Goal: Task Accomplishment & Management: Complete application form

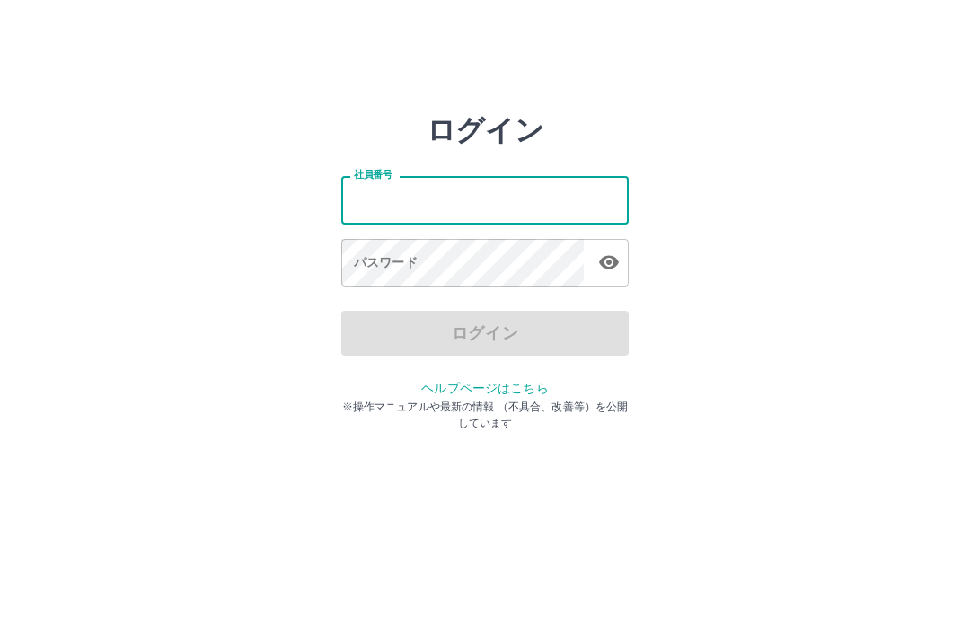
type input "*******"
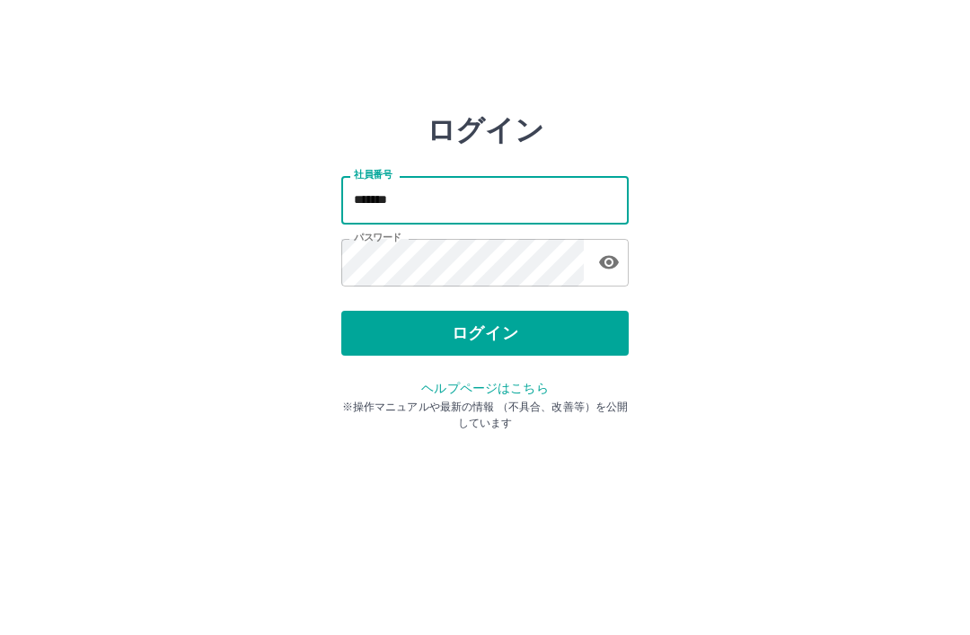
click at [542, 342] on button "ログイン" at bounding box center [484, 333] width 287 height 45
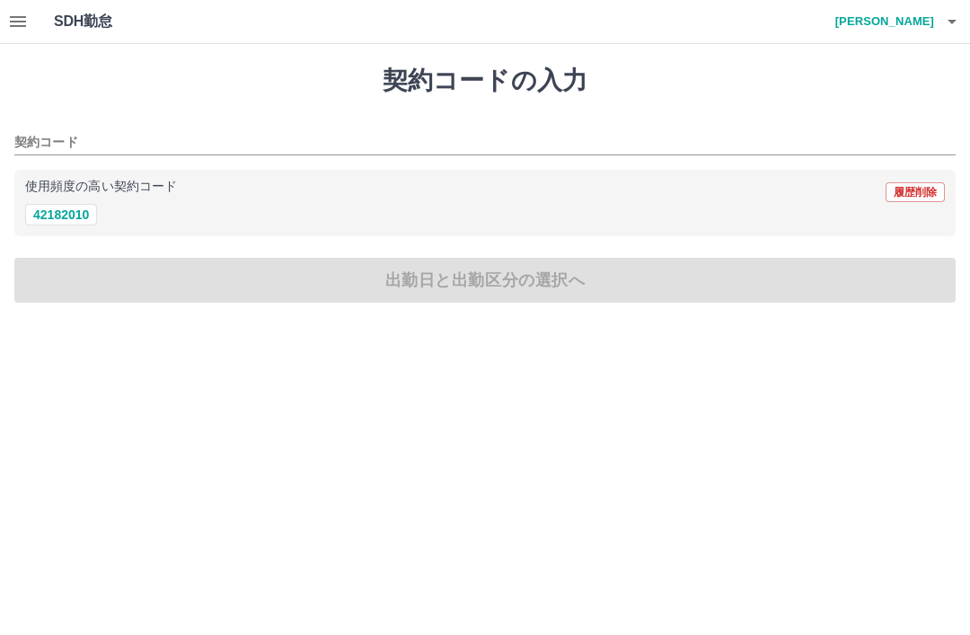
click at [71, 223] on button "42182010" at bounding box center [61, 215] width 72 height 22
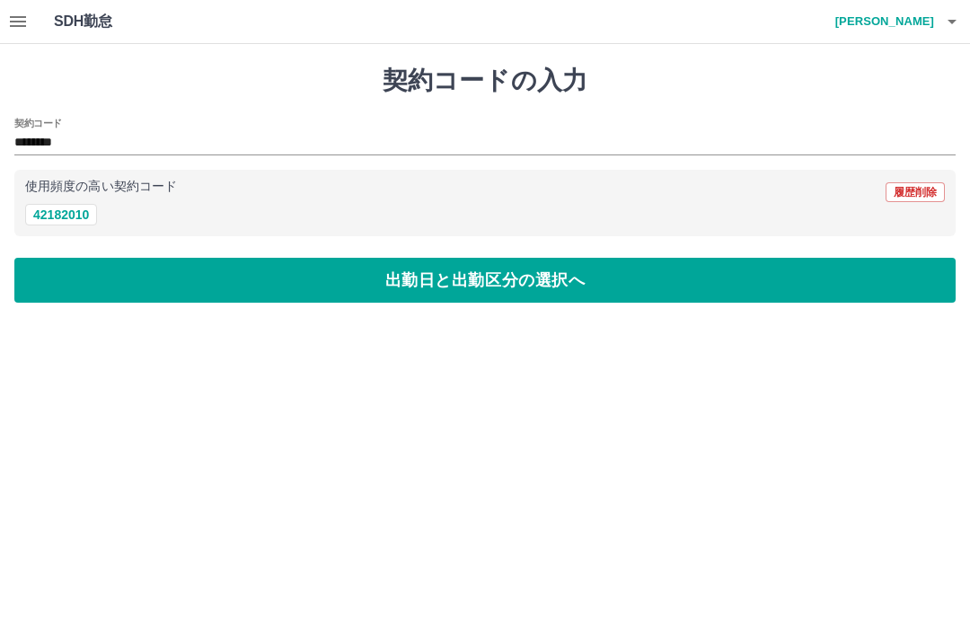
type input "********"
click at [510, 288] on button "出勤日と出勤区分の選択へ" at bounding box center [484, 280] width 941 height 45
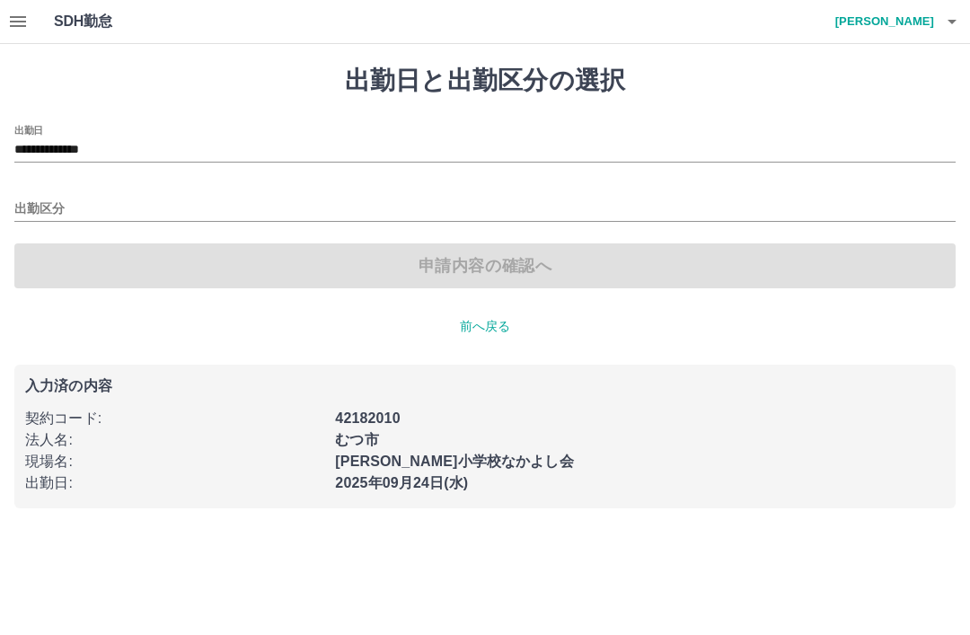
click at [49, 202] on input "出勤区分" at bounding box center [484, 209] width 941 height 22
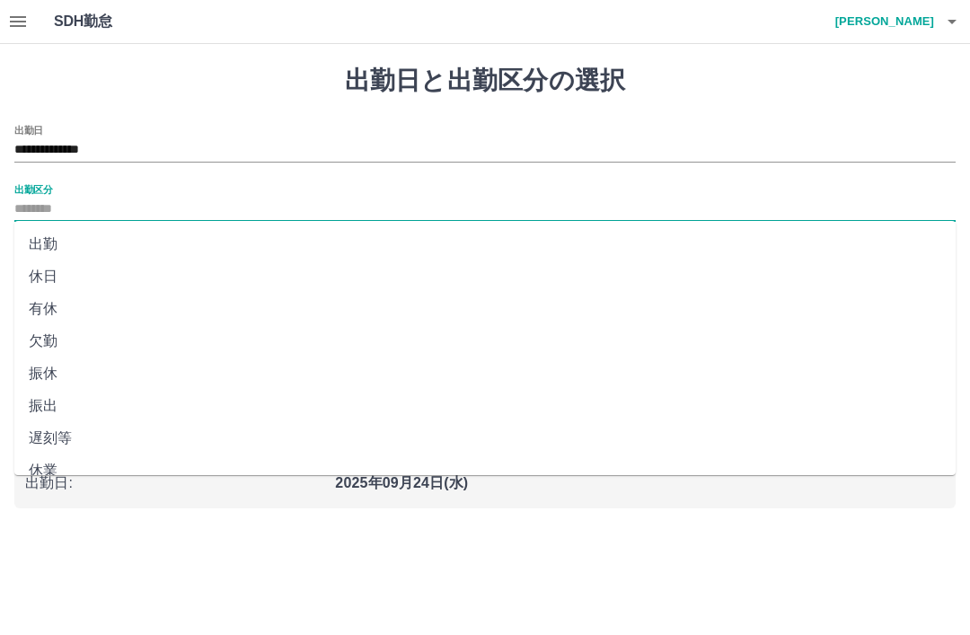
click at [53, 248] on li "出勤" at bounding box center [484, 244] width 941 height 32
type input "**"
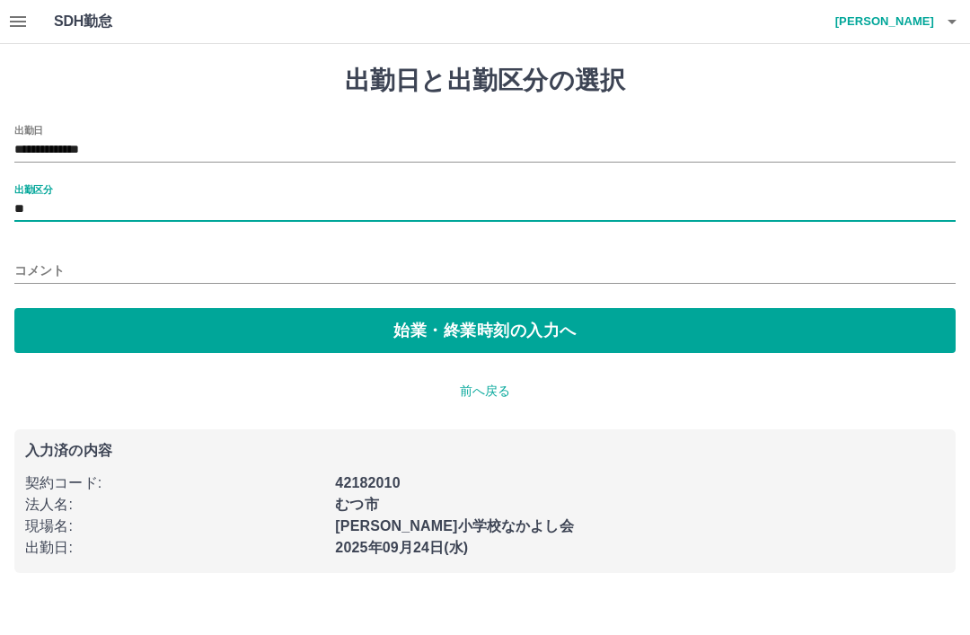
click at [472, 329] on button "始業・終業時刻の入力へ" at bounding box center [484, 330] width 941 height 45
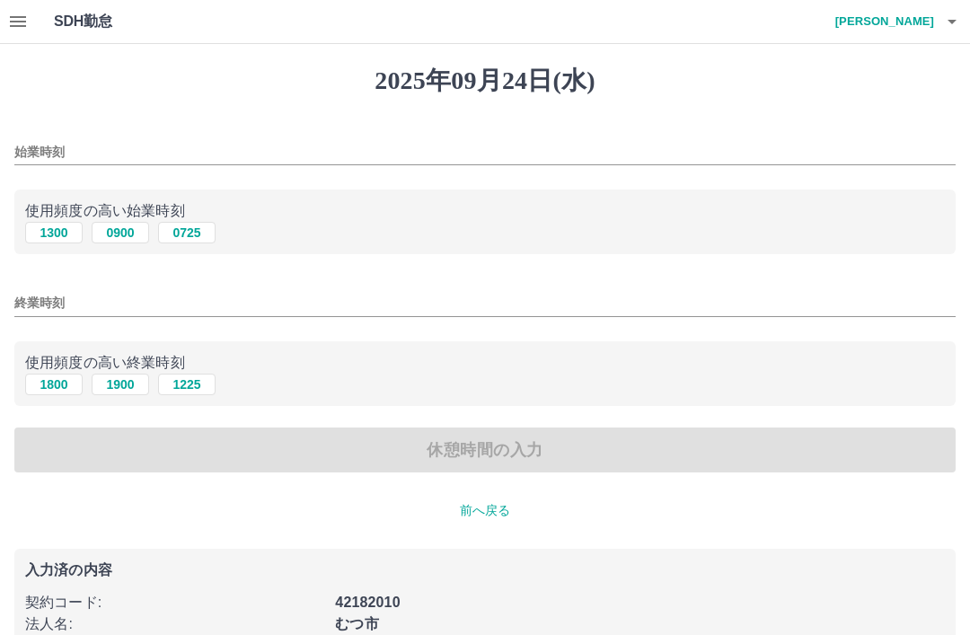
click at [191, 149] on input "始業時刻" at bounding box center [484, 152] width 941 height 26
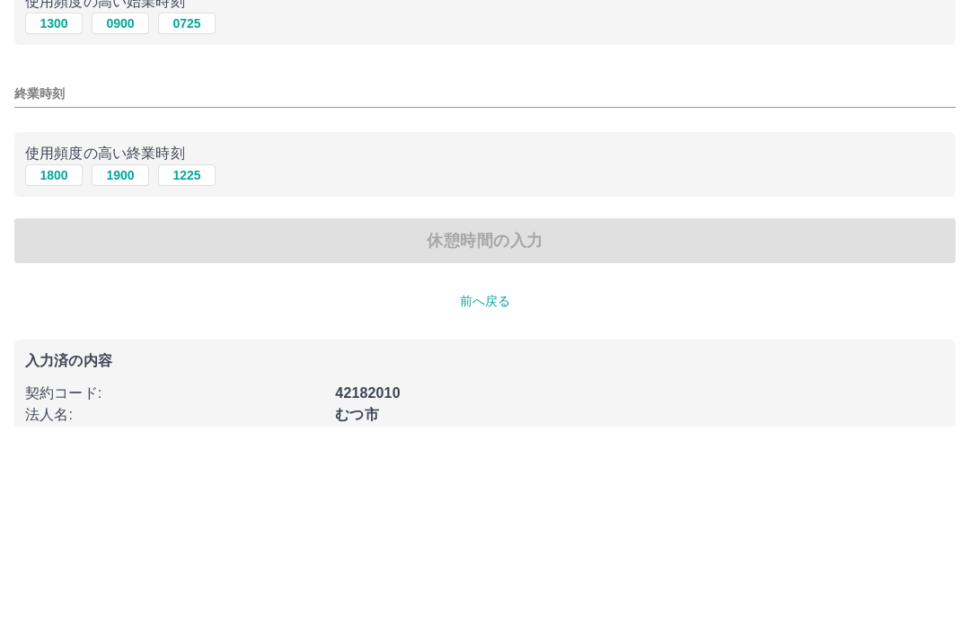
type input "****"
click at [59, 374] on button "1800" at bounding box center [53, 385] width 57 height 22
type input "****"
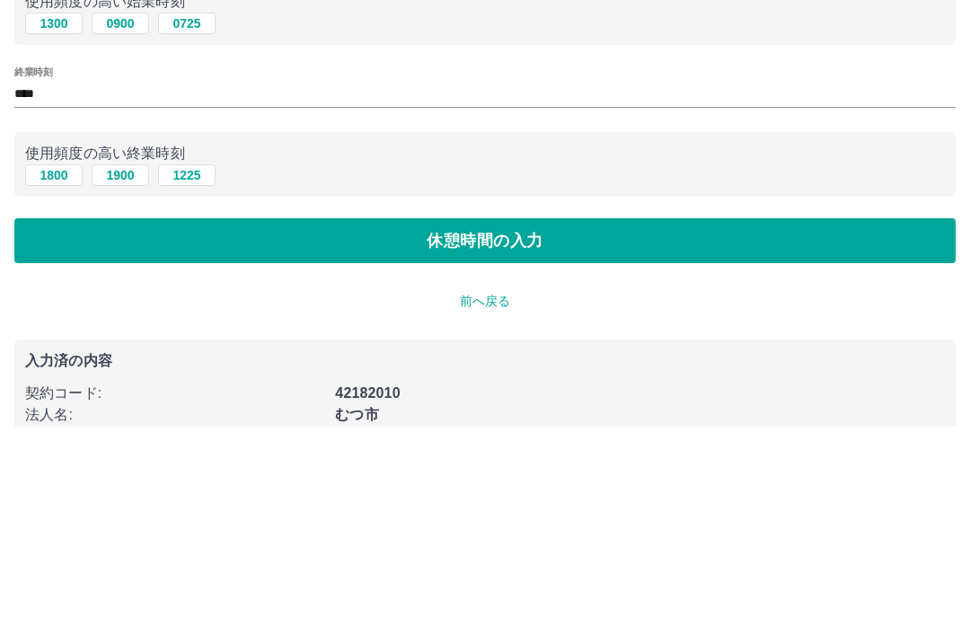
scroll to position [45, 0]
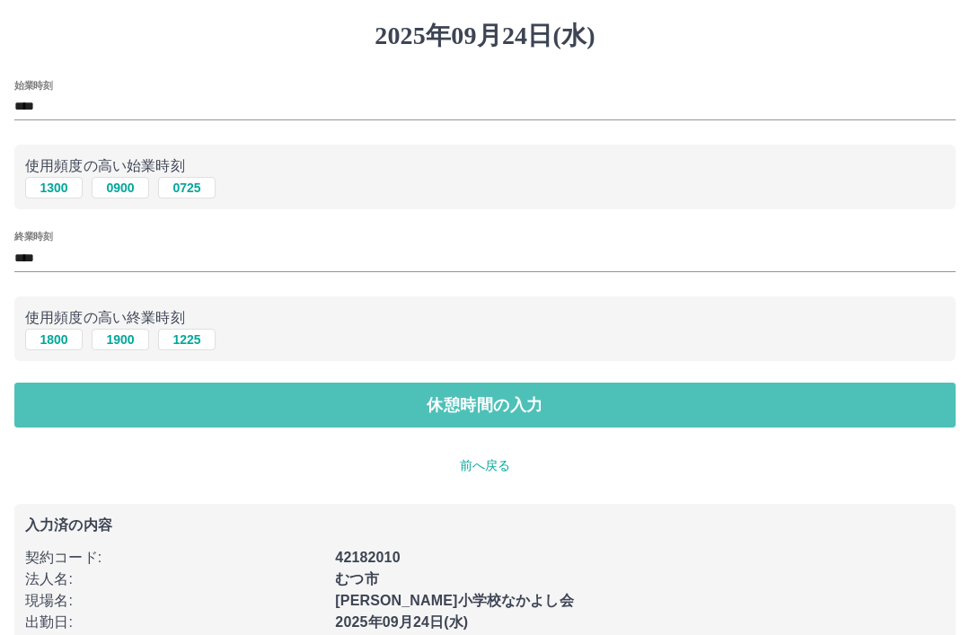
click at [522, 420] on button "休憩時間の入力" at bounding box center [484, 405] width 941 height 45
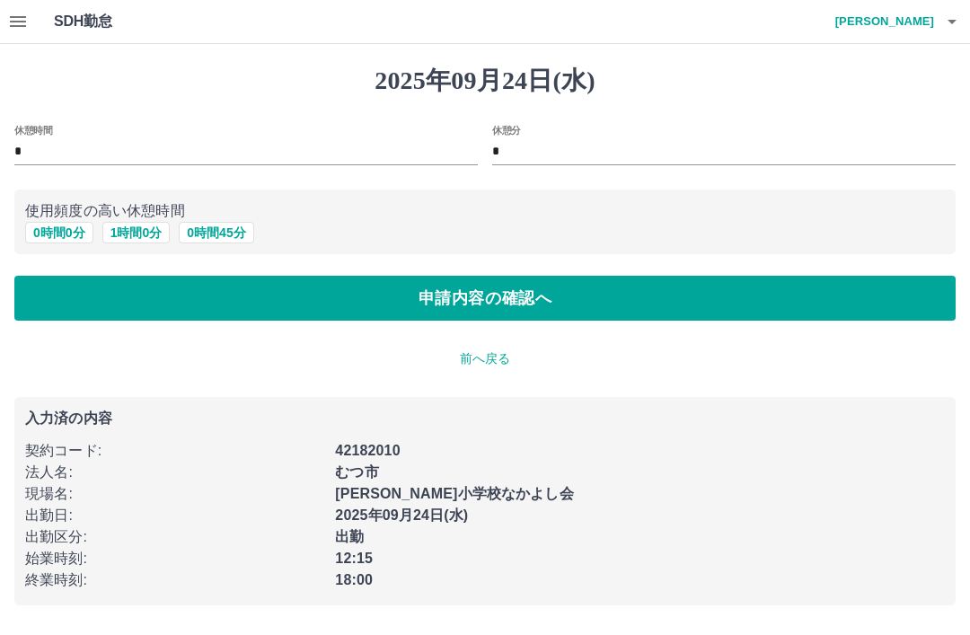
click at [522, 310] on button "申請内容の確認へ" at bounding box center [484, 298] width 941 height 45
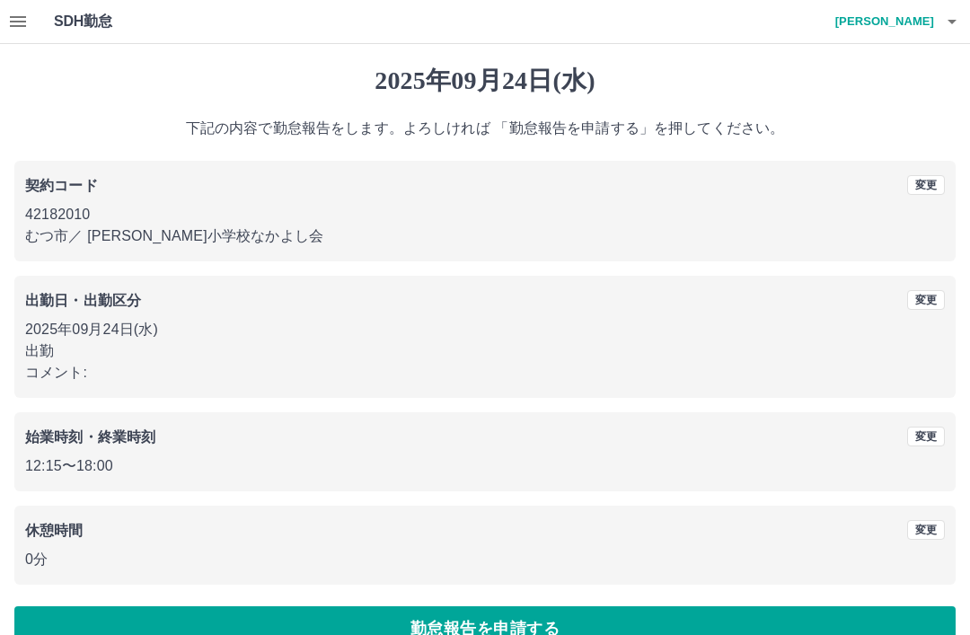
click at [82, 379] on p "コメント:" at bounding box center [484, 373] width 919 height 22
click at [74, 374] on p "コメント:" at bounding box center [484, 373] width 919 height 22
click at [930, 303] on button "変更" at bounding box center [926, 300] width 38 height 20
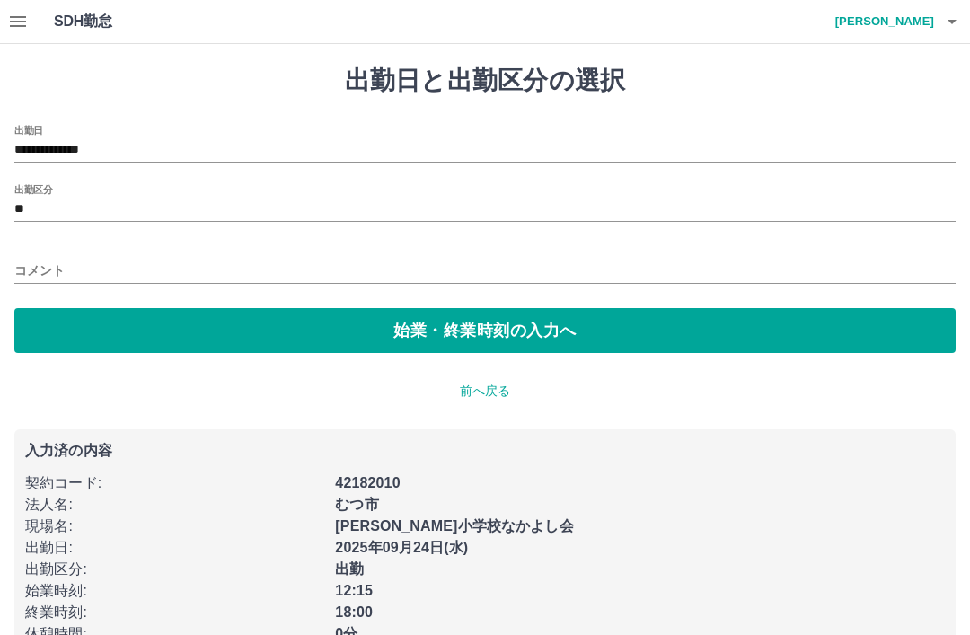
click at [85, 271] on input "コメント" at bounding box center [484, 271] width 941 height 26
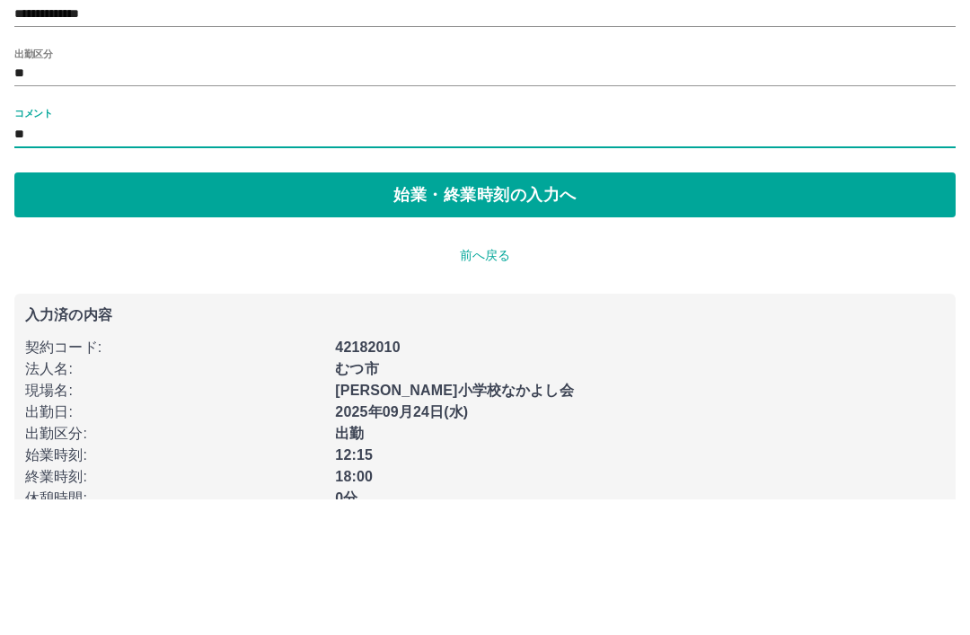
type input "*"
type input "*******"
click at [587, 308] on button "始業・終業時刻の入力へ" at bounding box center [484, 330] width 941 height 45
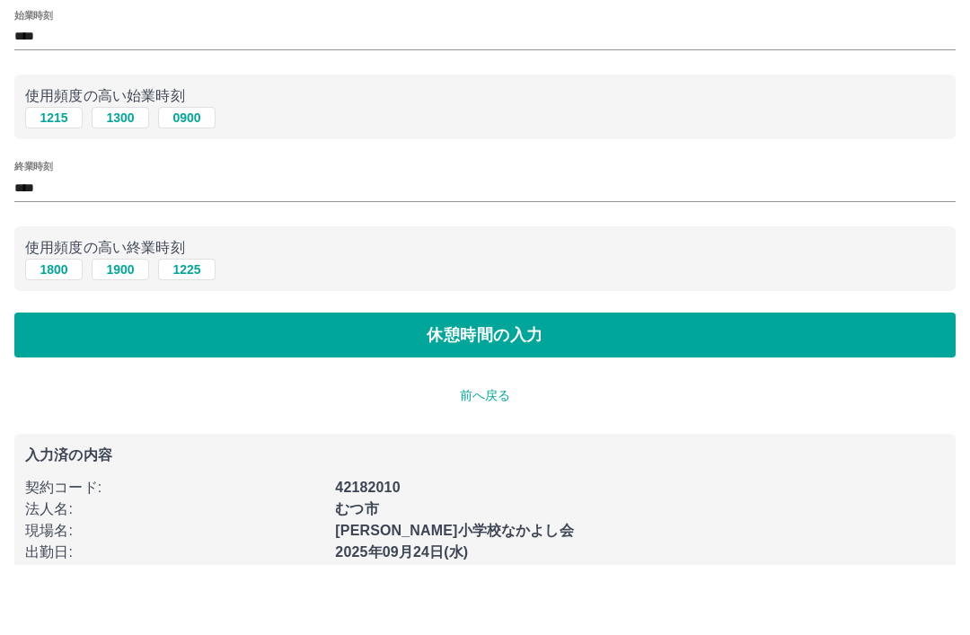
scroll to position [131, 0]
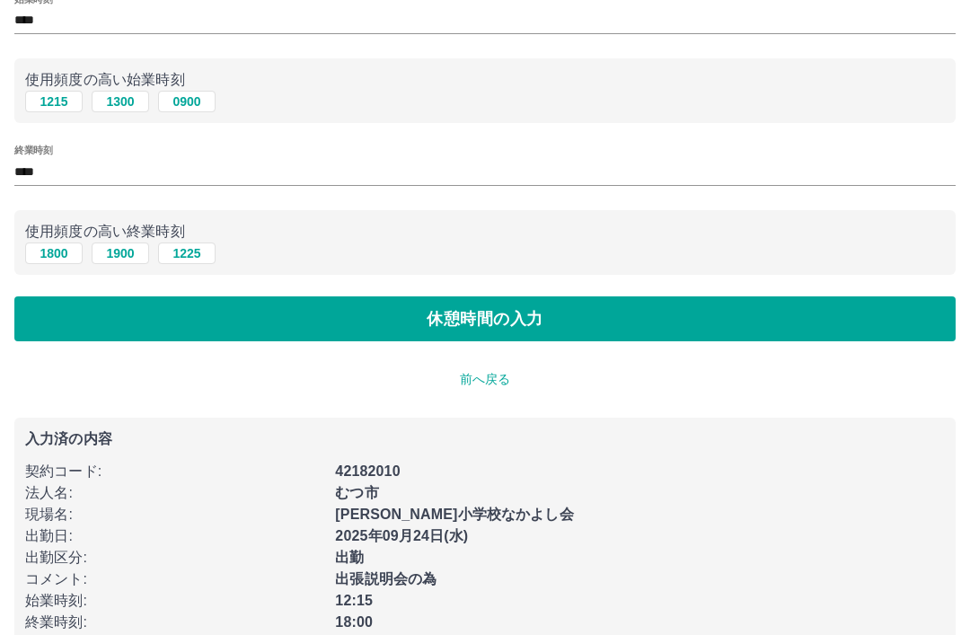
click at [571, 318] on button "休憩時間の入力" at bounding box center [484, 318] width 941 height 45
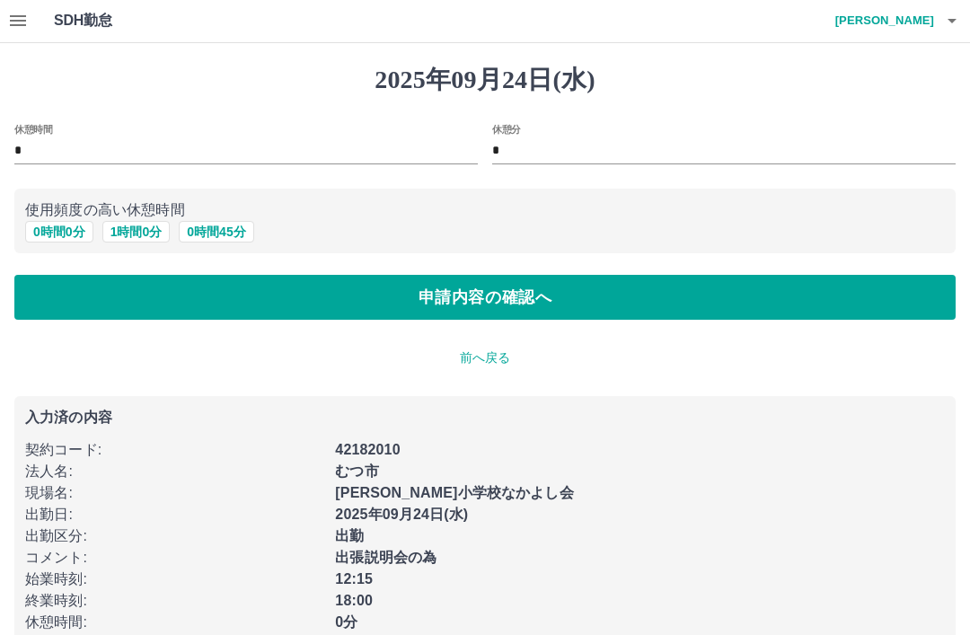
scroll to position [36, 0]
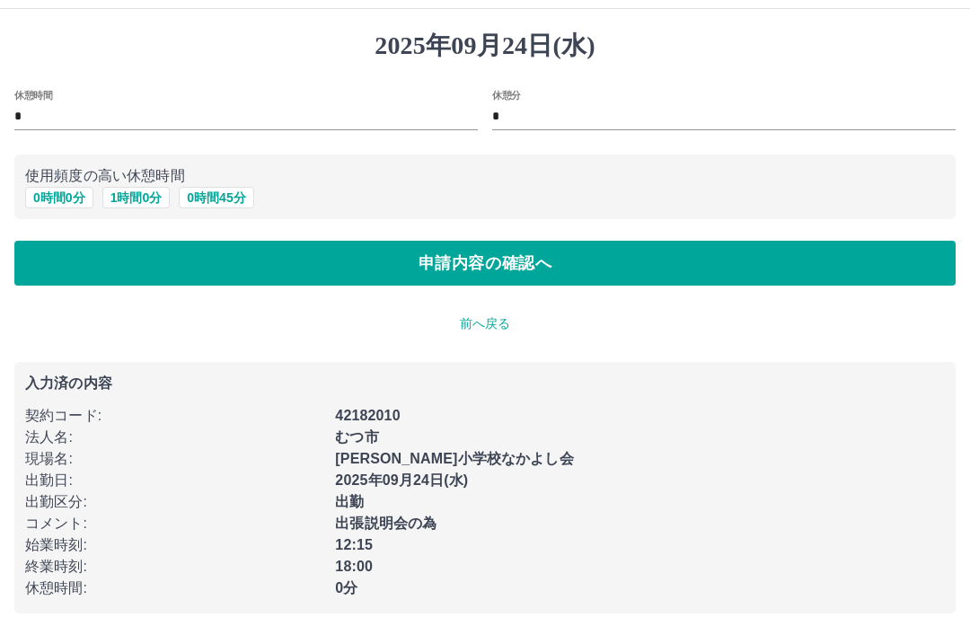
click at [549, 263] on button "申請内容の確認へ" at bounding box center [484, 263] width 941 height 45
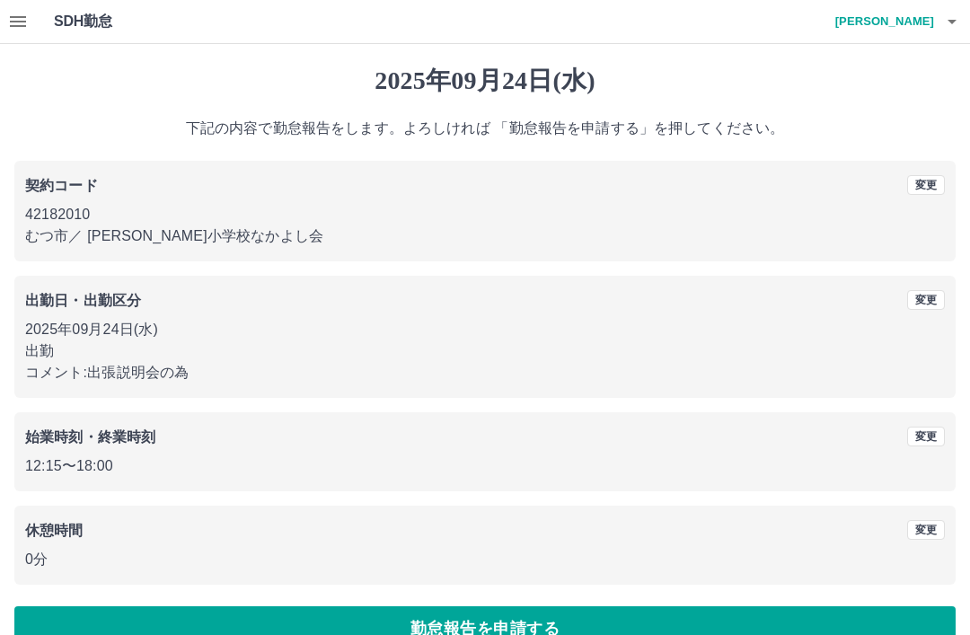
scroll to position [37, 0]
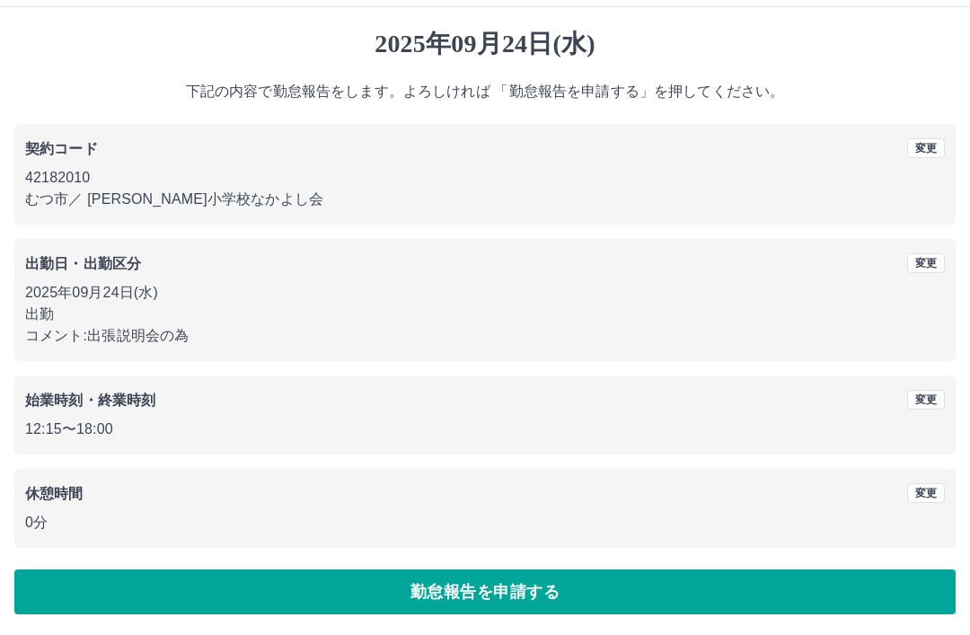
click at [545, 592] on button "勤怠報告を申請する" at bounding box center [484, 591] width 941 height 45
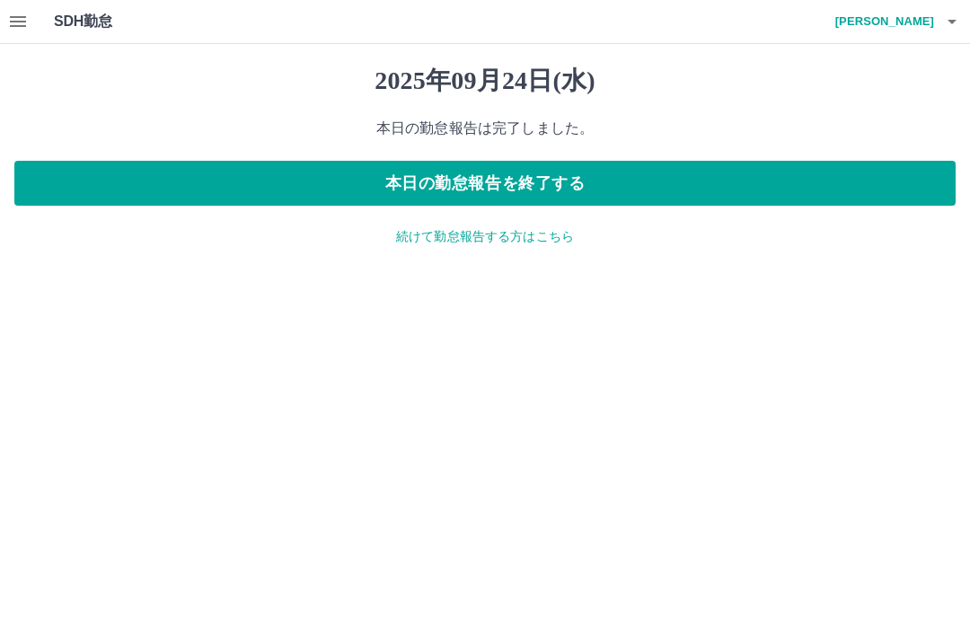
click at [653, 184] on button "本日の勤怠報告を終了する" at bounding box center [484, 183] width 941 height 45
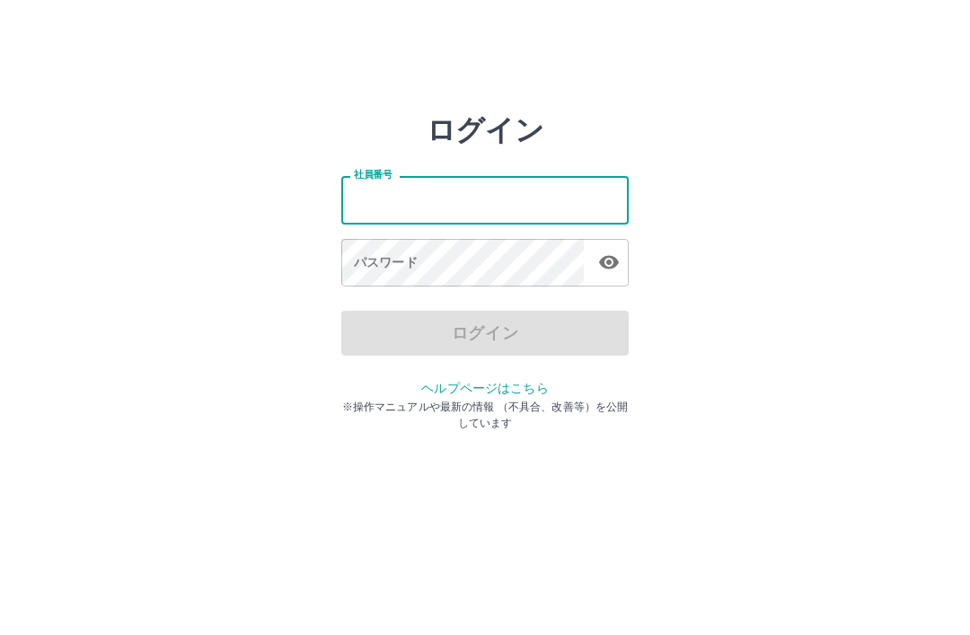
click at [359, 198] on input "社員番号" at bounding box center [484, 200] width 287 height 48
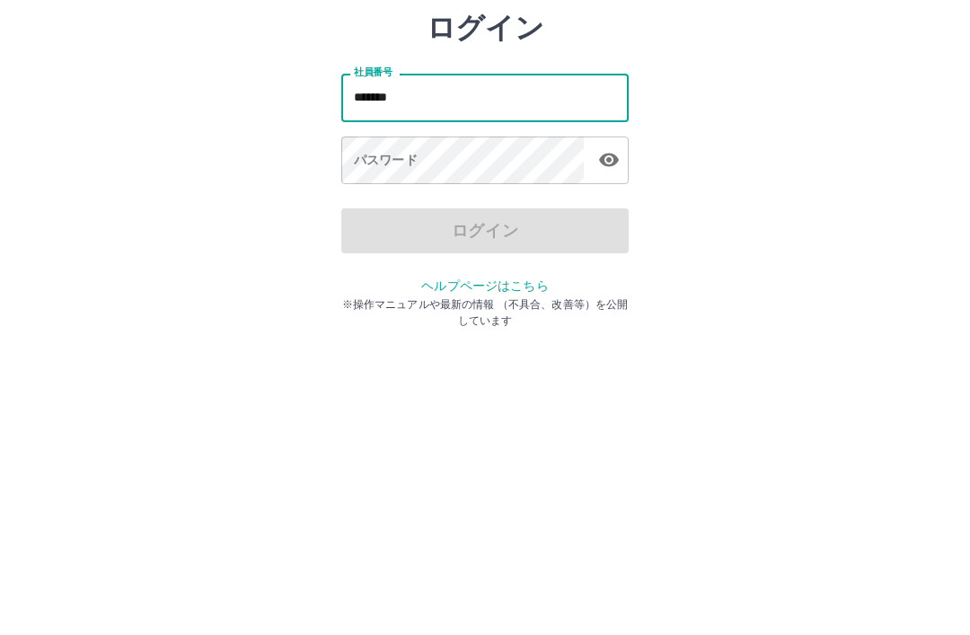
type input "*******"
click at [385, 239] on div "パスワード パスワード" at bounding box center [484, 264] width 287 height 50
click at [370, 239] on div "パスワード パスワード" at bounding box center [484, 264] width 287 height 50
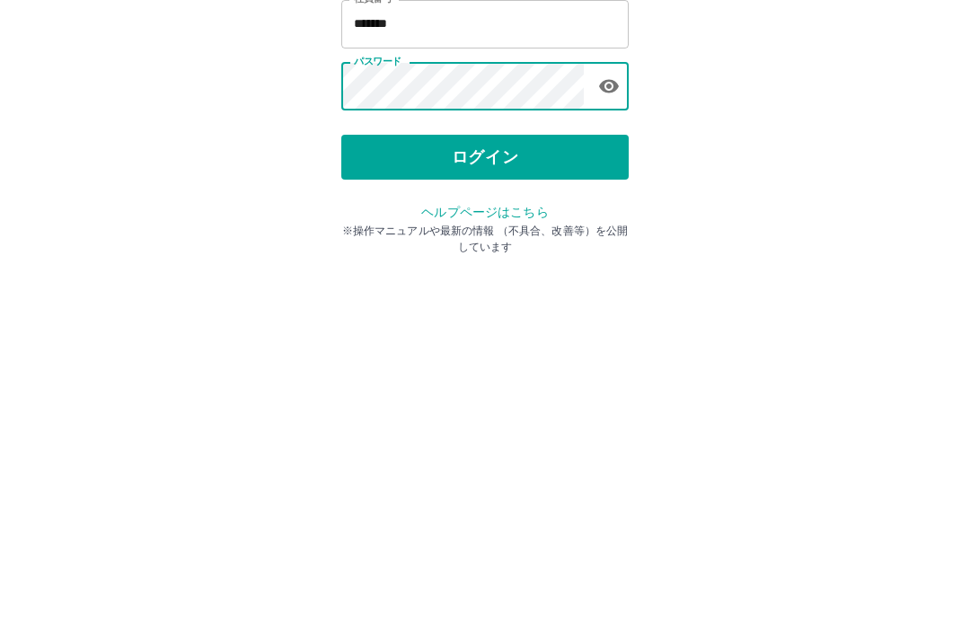
click at [486, 311] on button "ログイン" at bounding box center [484, 333] width 287 height 45
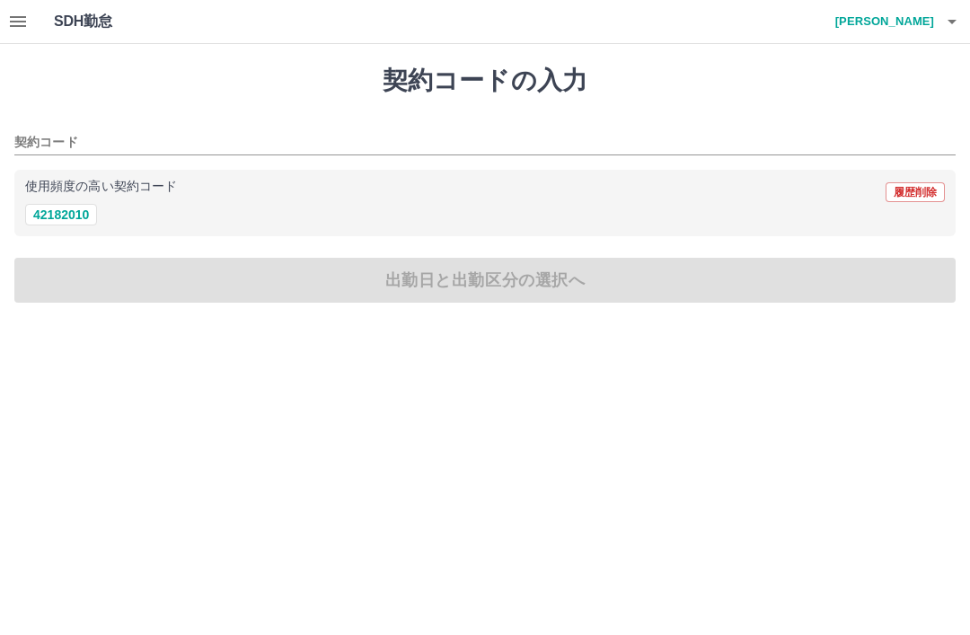
click at [85, 213] on button "42182010" at bounding box center [61, 215] width 72 height 22
type input "********"
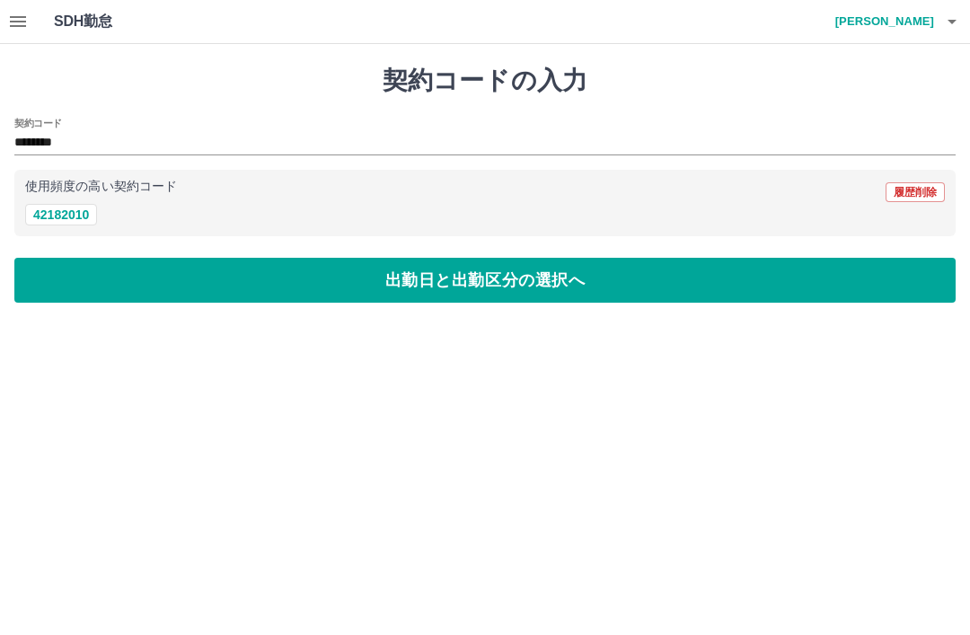
click at [532, 287] on button "出勤日と出勤区分の選択へ" at bounding box center [484, 280] width 941 height 45
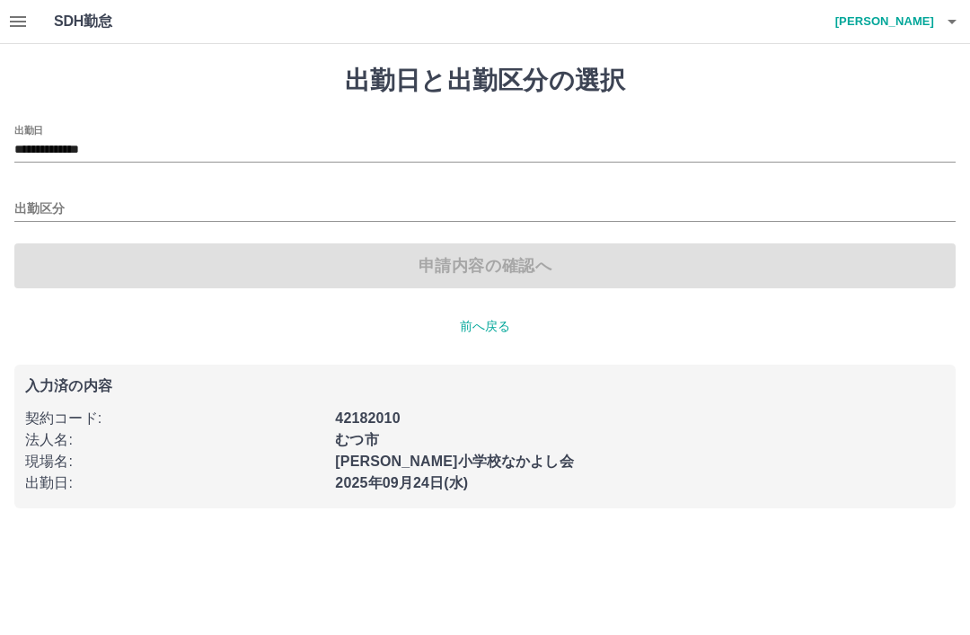
click at [40, 204] on input "出勤区分" at bounding box center [484, 209] width 941 height 22
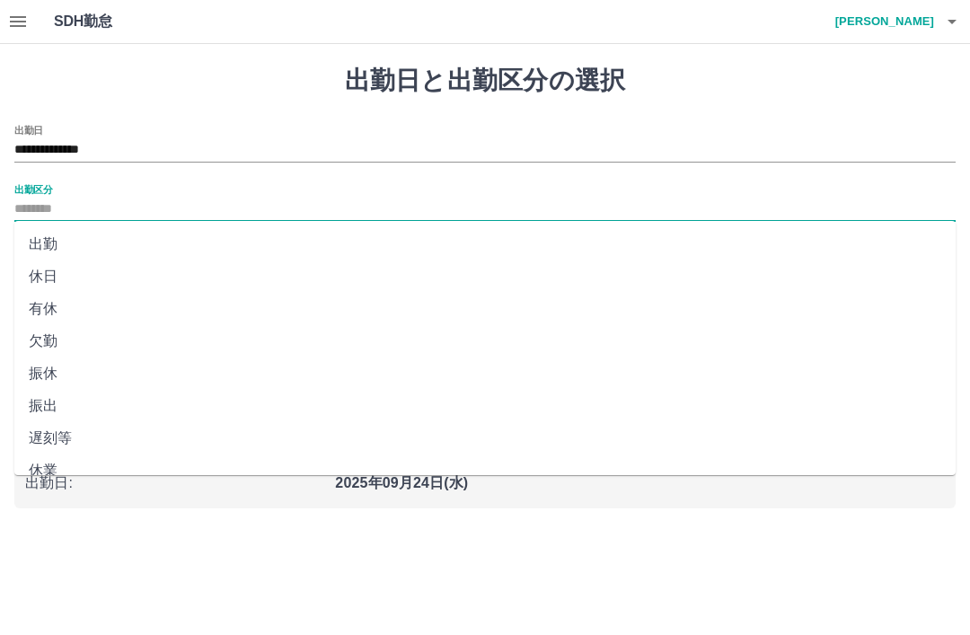
click at [46, 240] on li "出勤" at bounding box center [484, 244] width 941 height 32
type input "**"
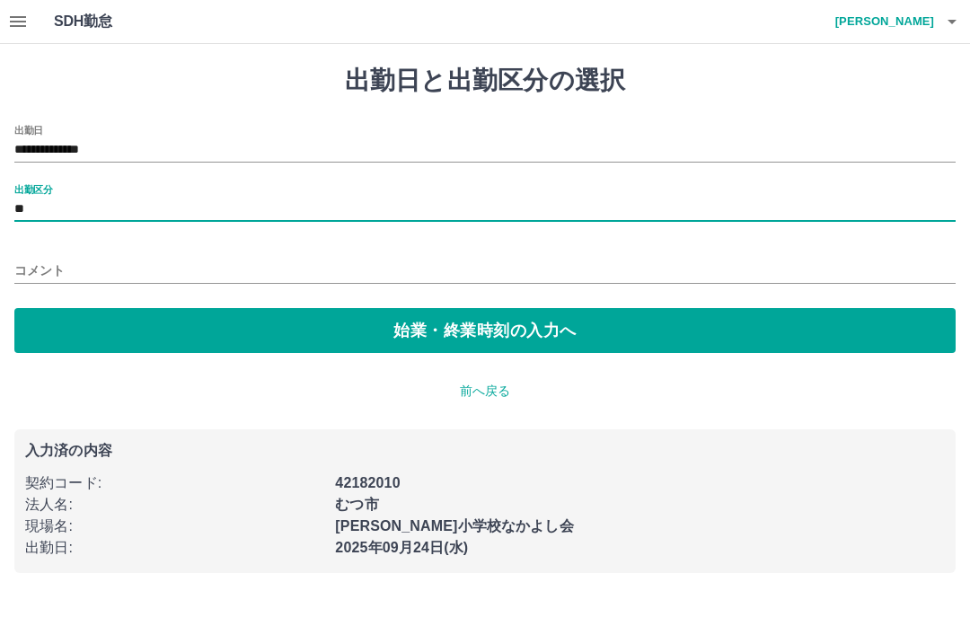
click at [556, 333] on button "始業・終業時刻の入力へ" at bounding box center [484, 330] width 941 height 45
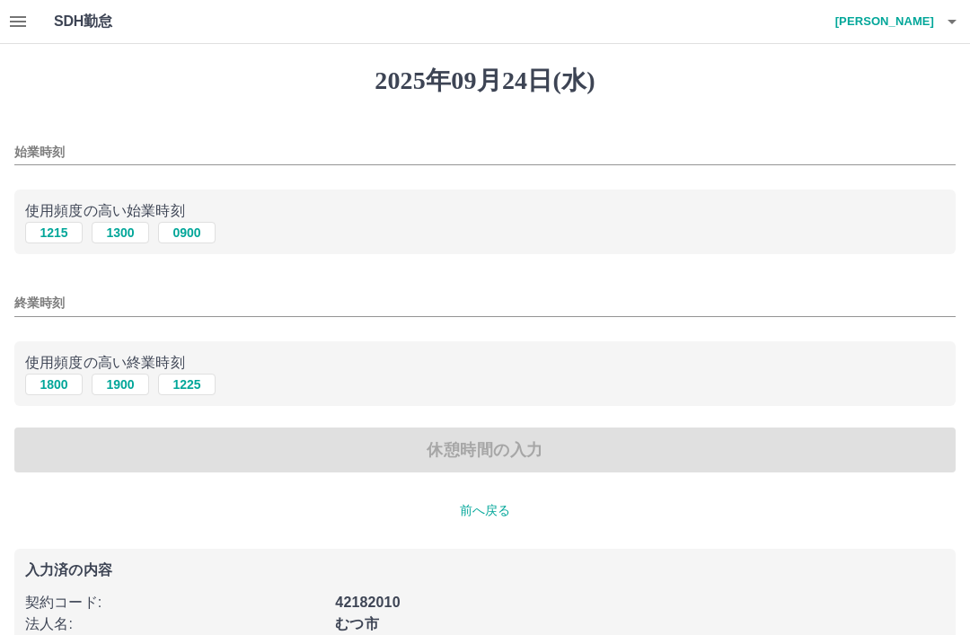
click at [132, 230] on button "1300" at bounding box center [120, 233] width 57 height 22
type input "****"
click at [44, 307] on input "終業時刻" at bounding box center [484, 303] width 941 height 26
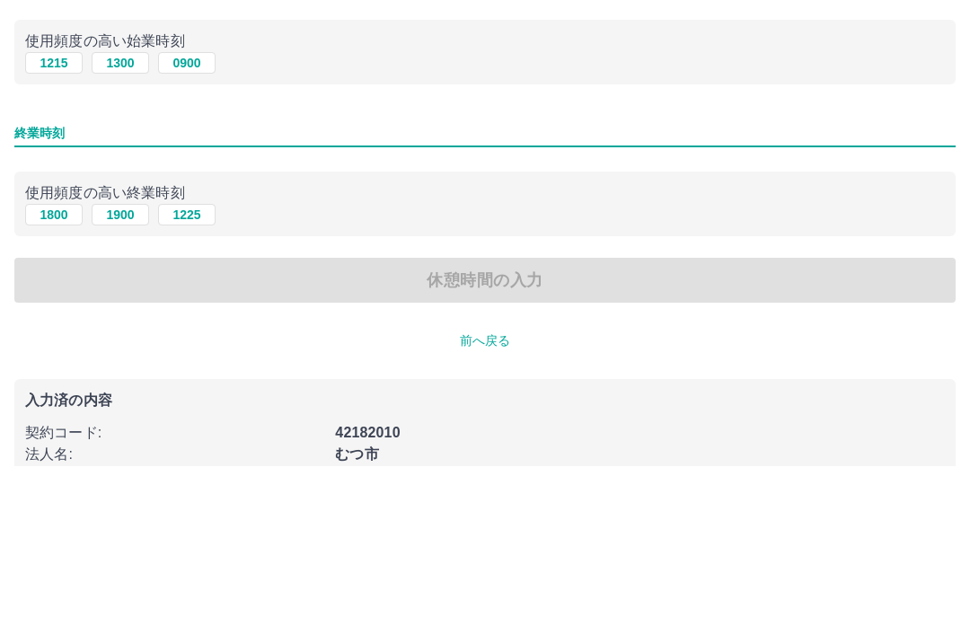
click at [62, 374] on button "1800" at bounding box center [53, 385] width 57 height 22
type input "****"
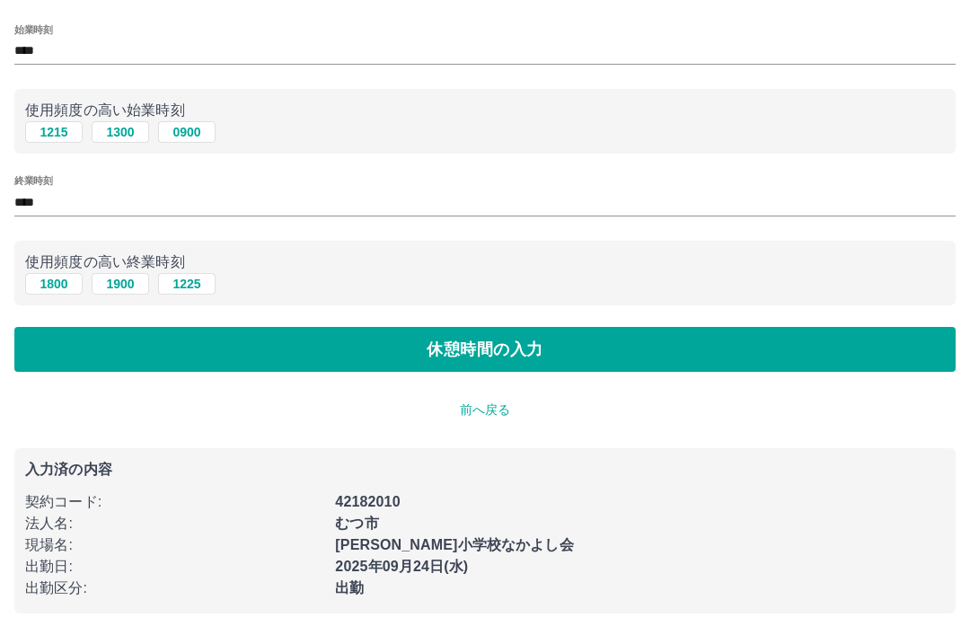
click at [555, 347] on button "休憩時間の入力" at bounding box center [484, 349] width 941 height 45
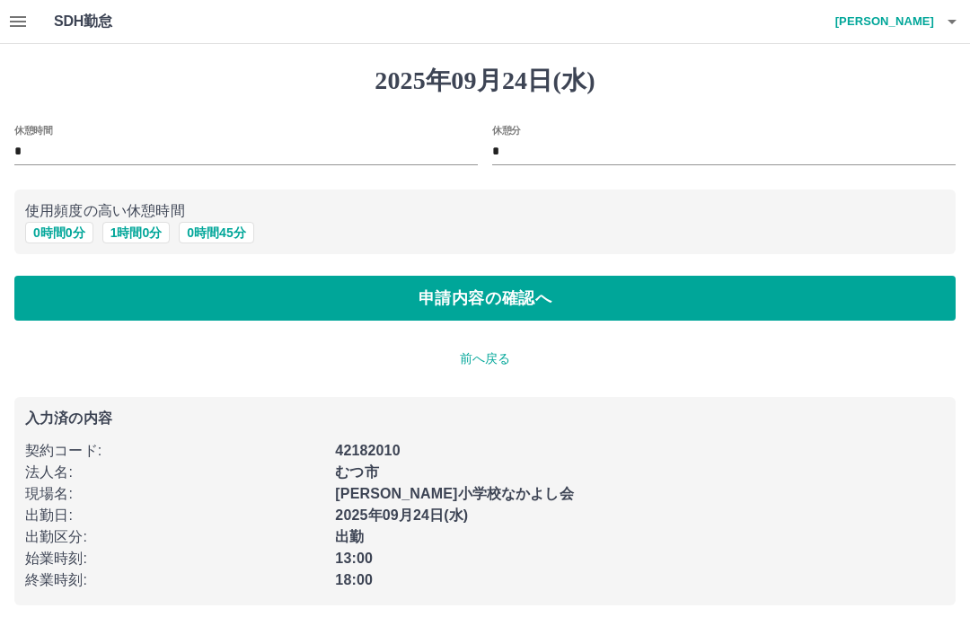
click at [579, 303] on button "申請内容の確認へ" at bounding box center [484, 298] width 941 height 45
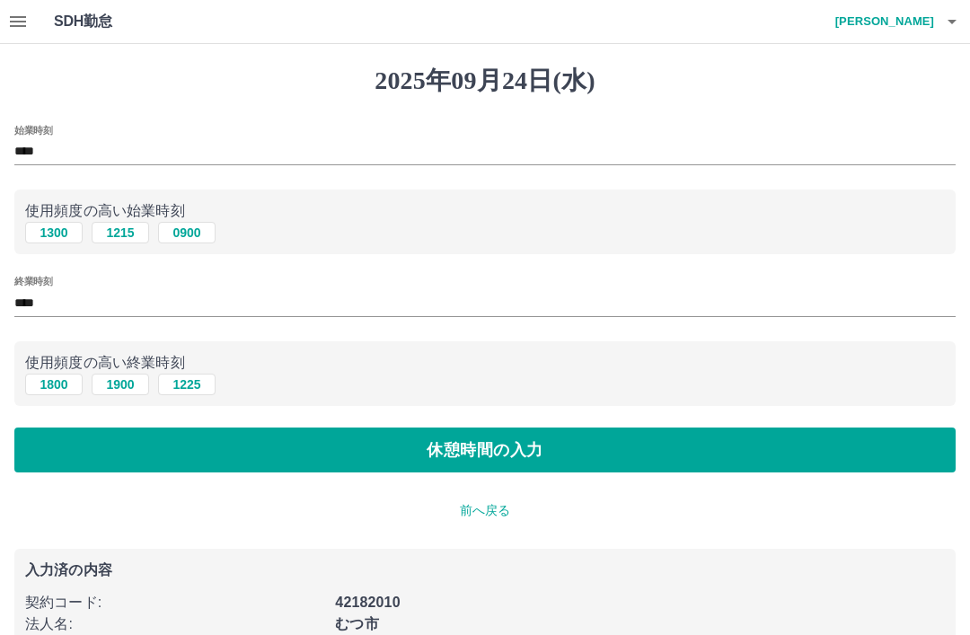
scroll to position [14, 0]
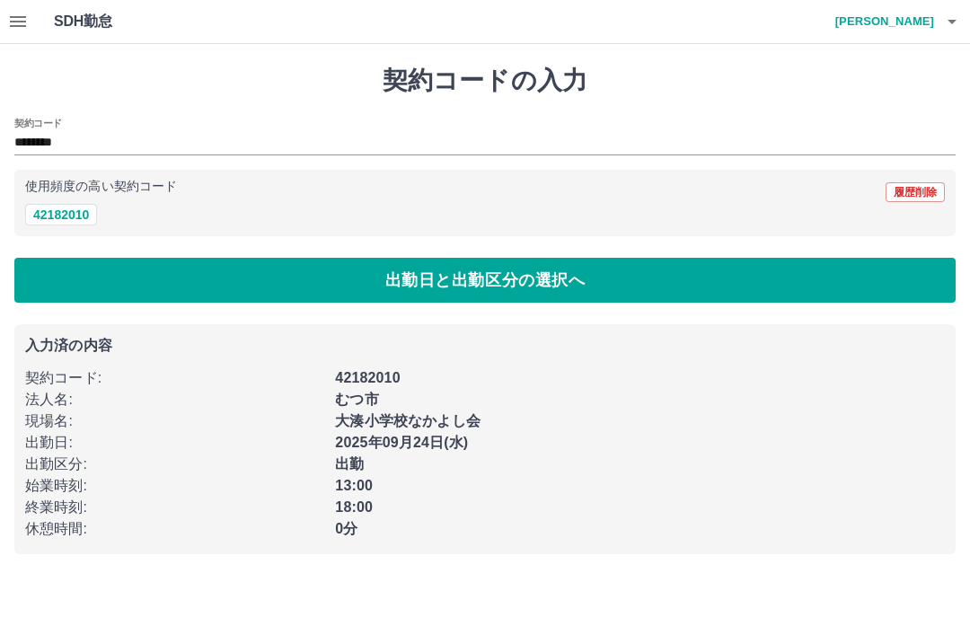
click at [556, 286] on button "出勤日と出勤区分の選択へ" at bounding box center [484, 280] width 941 height 45
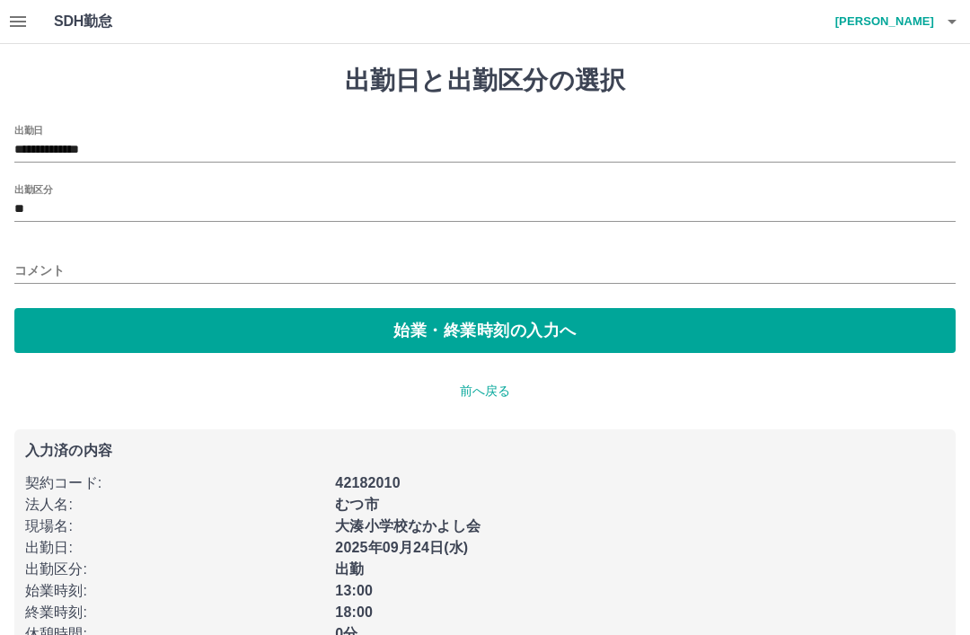
click at [31, 205] on input "**" at bounding box center [484, 209] width 941 height 22
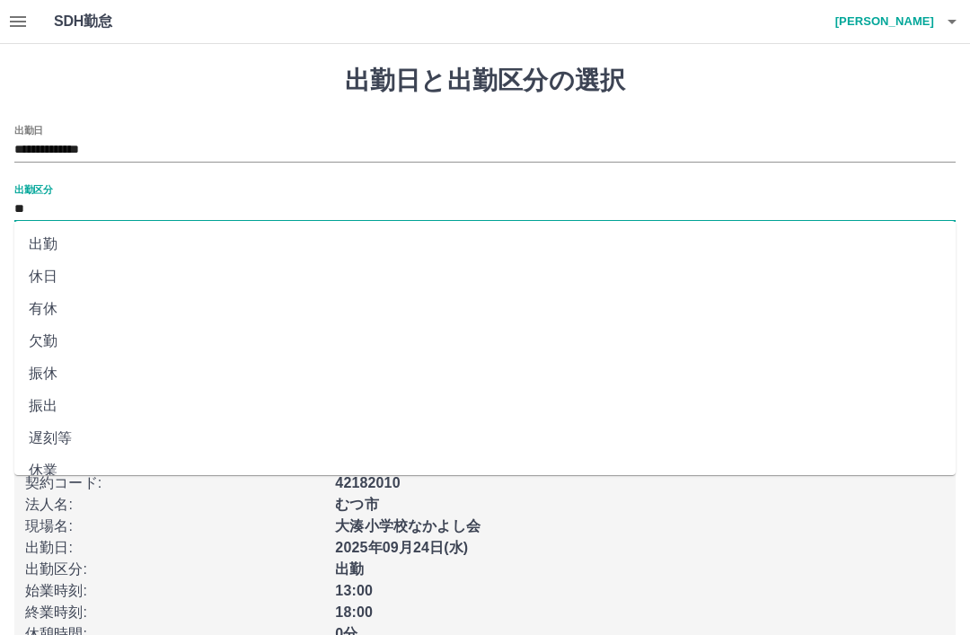
click at [53, 244] on li "出勤" at bounding box center [484, 244] width 941 height 32
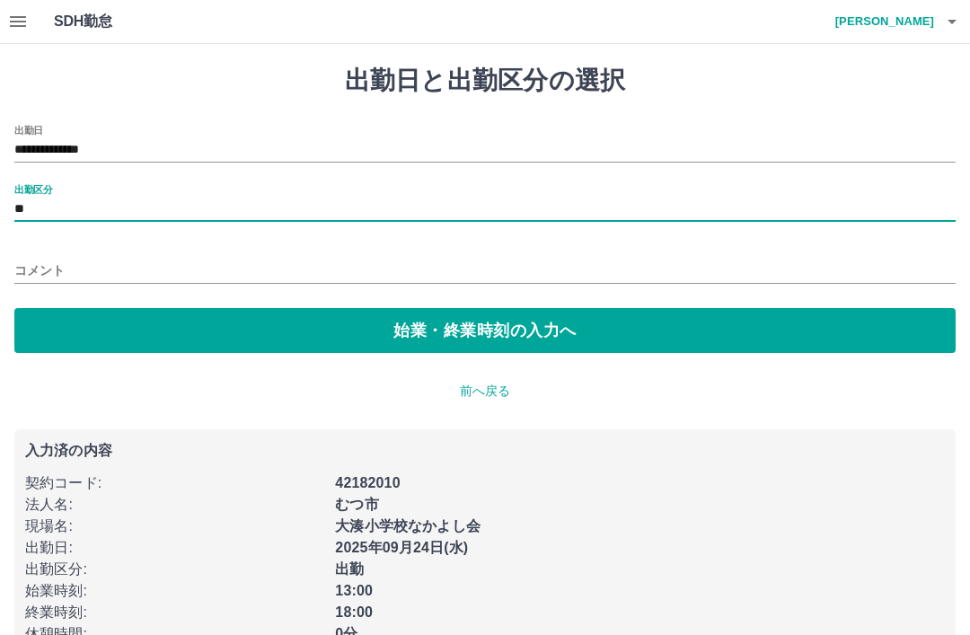
click at [557, 327] on button "始業・終業時刻の入力へ" at bounding box center [484, 330] width 941 height 45
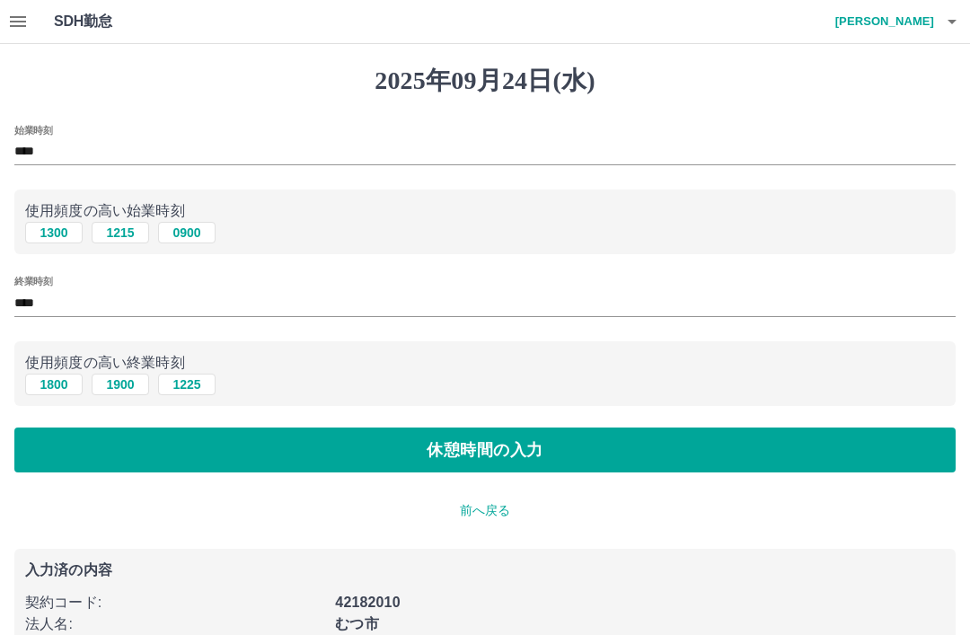
click at [522, 454] on button "休憩時間の入力" at bounding box center [484, 449] width 941 height 45
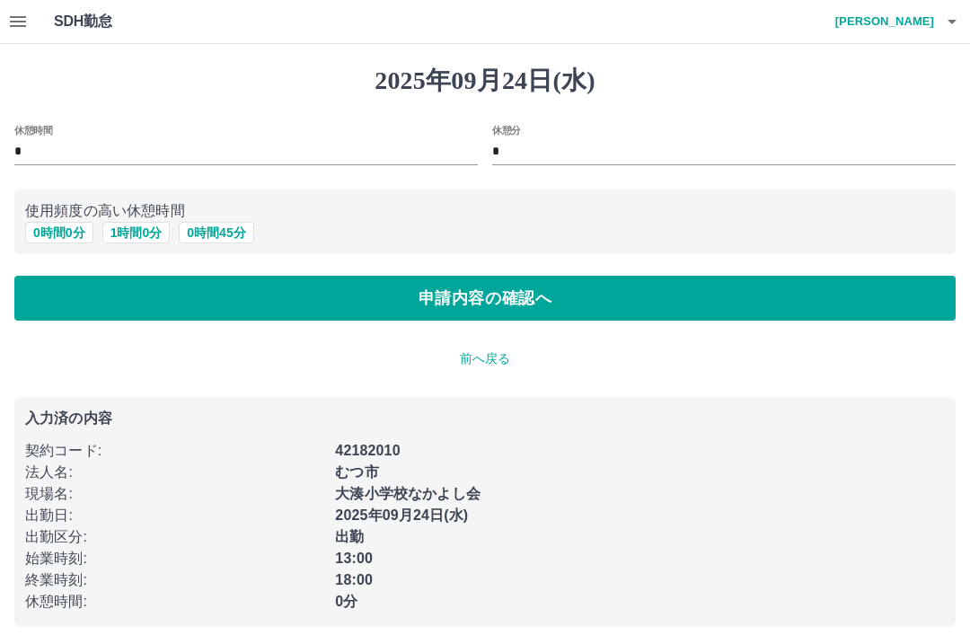
click at [554, 301] on button "申請内容の確認へ" at bounding box center [484, 298] width 941 height 45
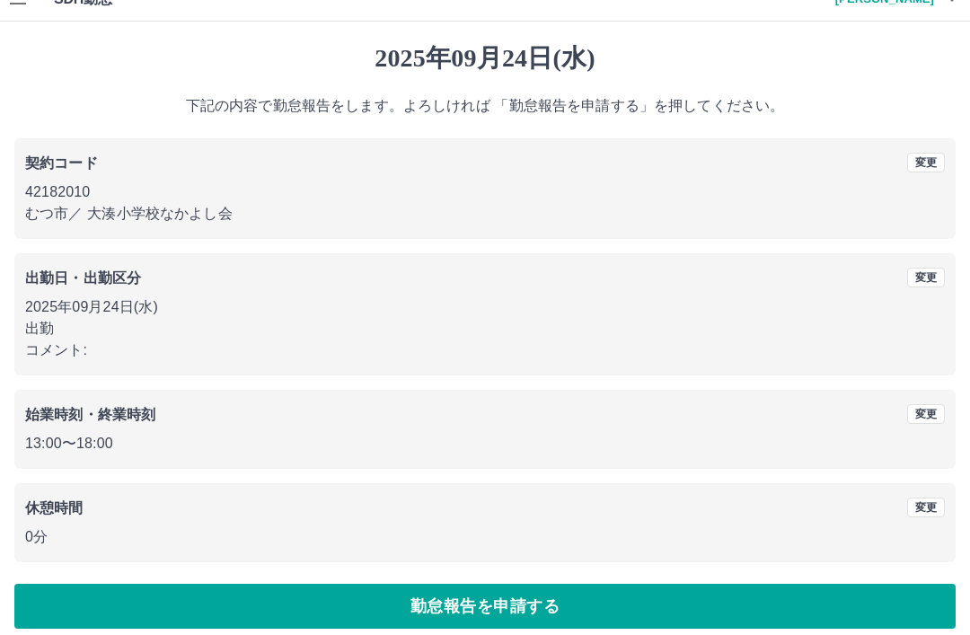
scroll to position [37, 0]
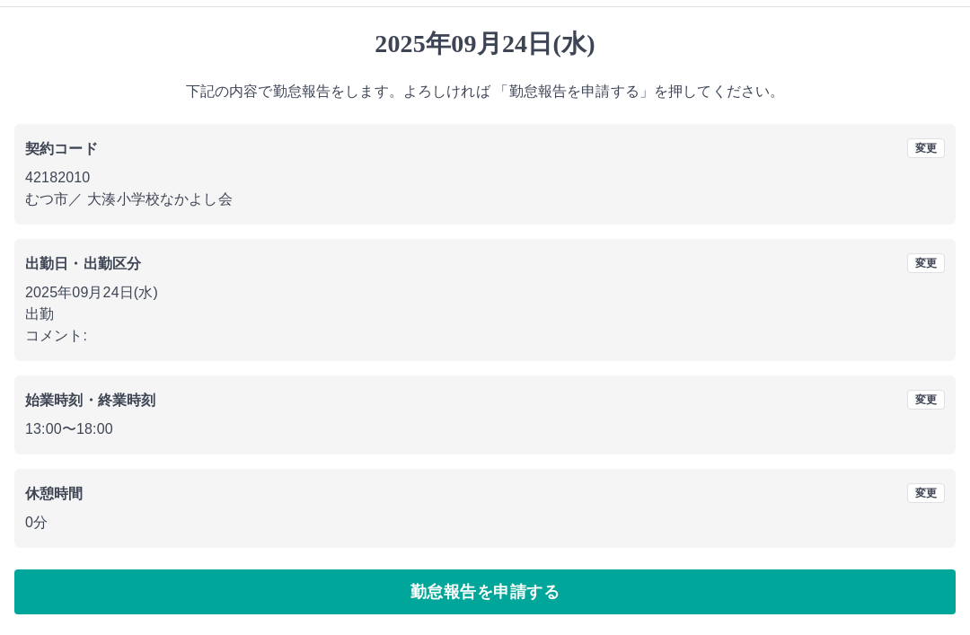
click at [548, 590] on button "勤怠報告を申請する" at bounding box center [484, 591] width 941 height 45
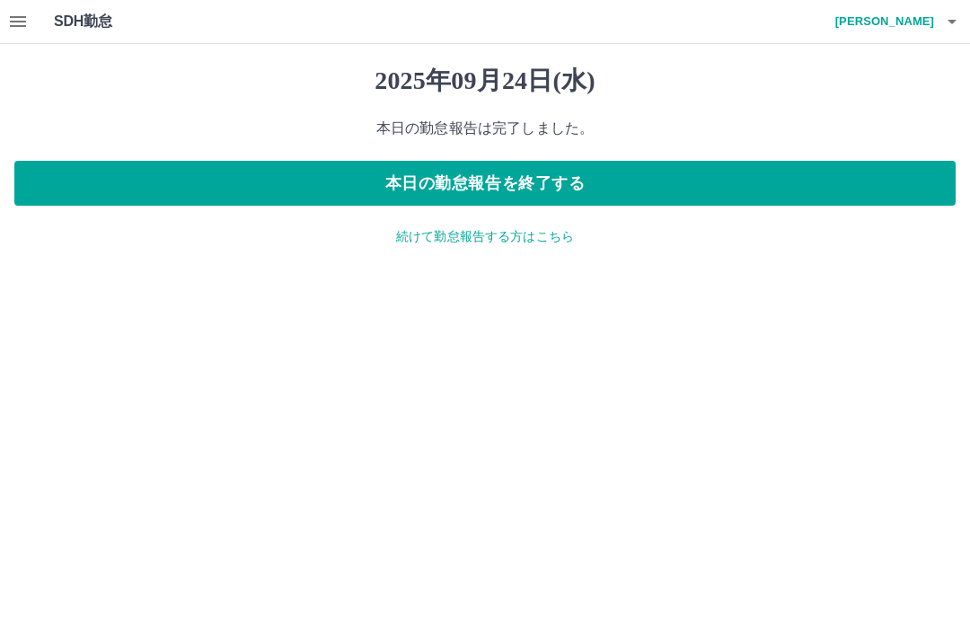
click at [545, 181] on button "本日の勤怠報告を終了する" at bounding box center [484, 183] width 941 height 45
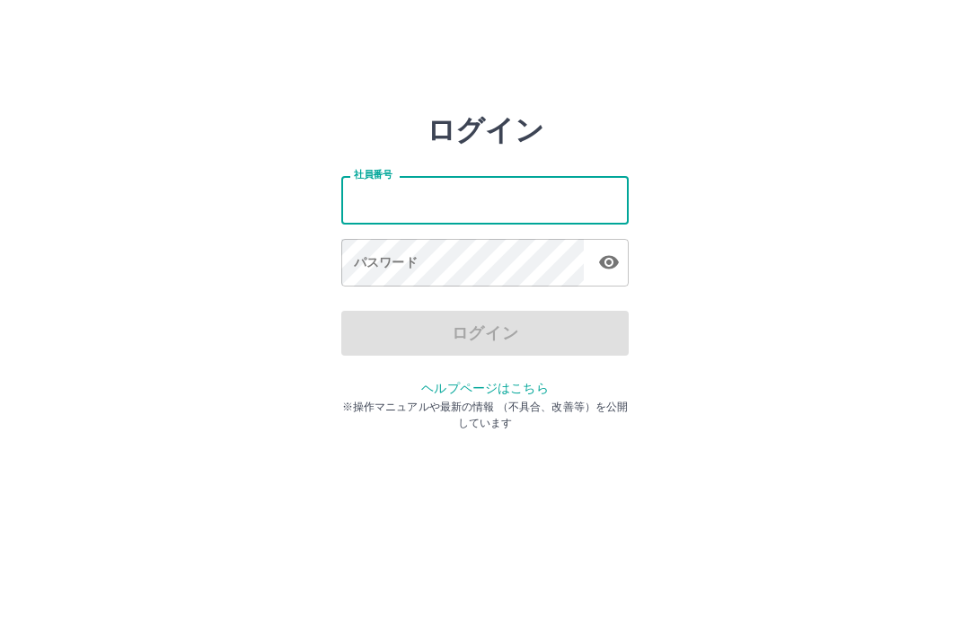
click at [490, 337] on div "ログイン" at bounding box center [484, 333] width 287 height 45
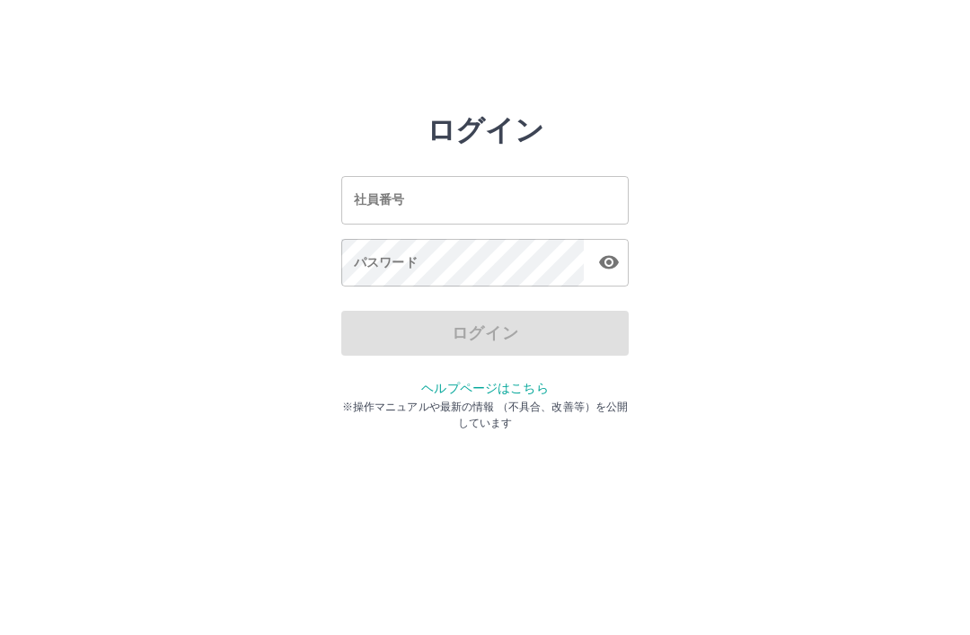
click at [490, 198] on input "社員番号" at bounding box center [484, 200] width 287 height 48
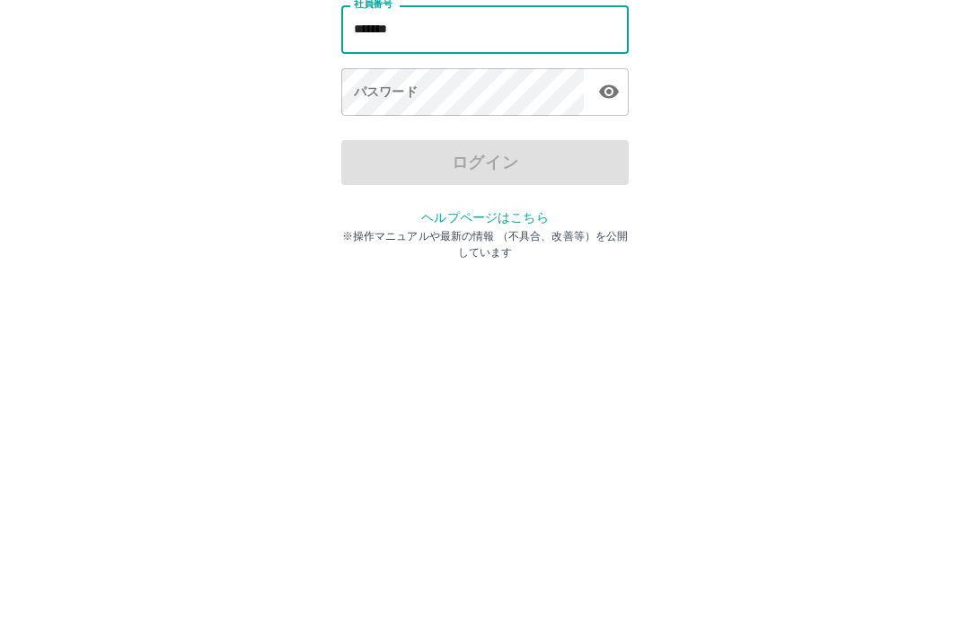
type input "*******"
click at [478, 311] on div "ログイン" at bounding box center [484, 333] width 287 height 45
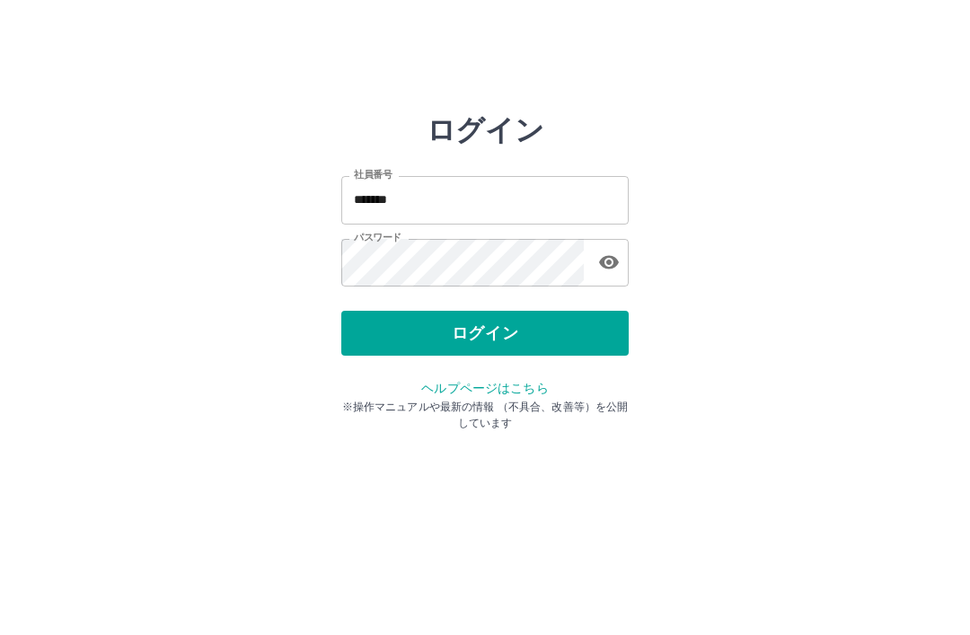
click at [489, 327] on button "ログイン" at bounding box center [484, 333] width 287 height 45
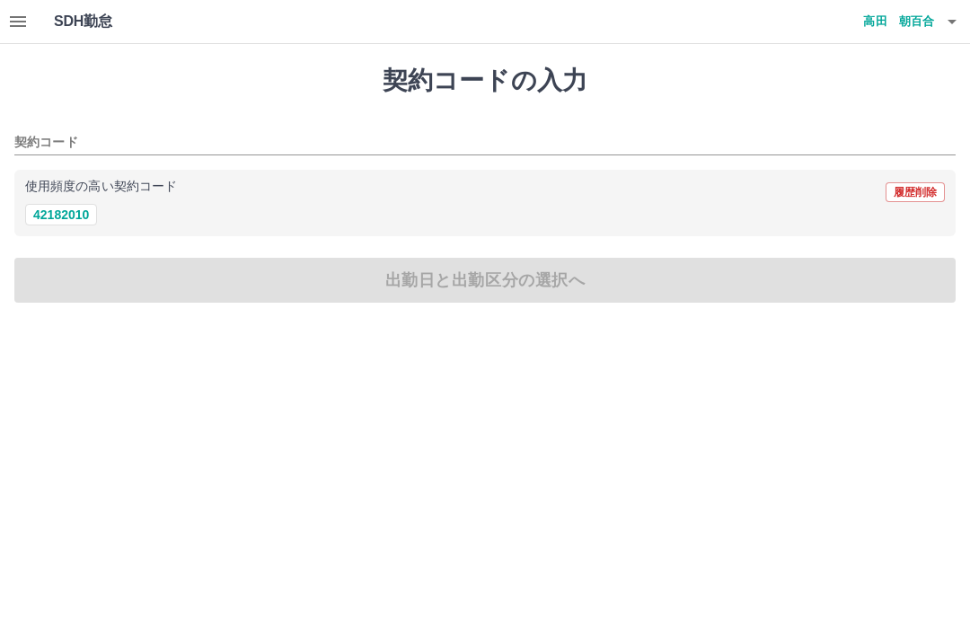
click at [76, 224] on button "42182010" at bounding box center [61, 215] width 72 height 22
type input "********"
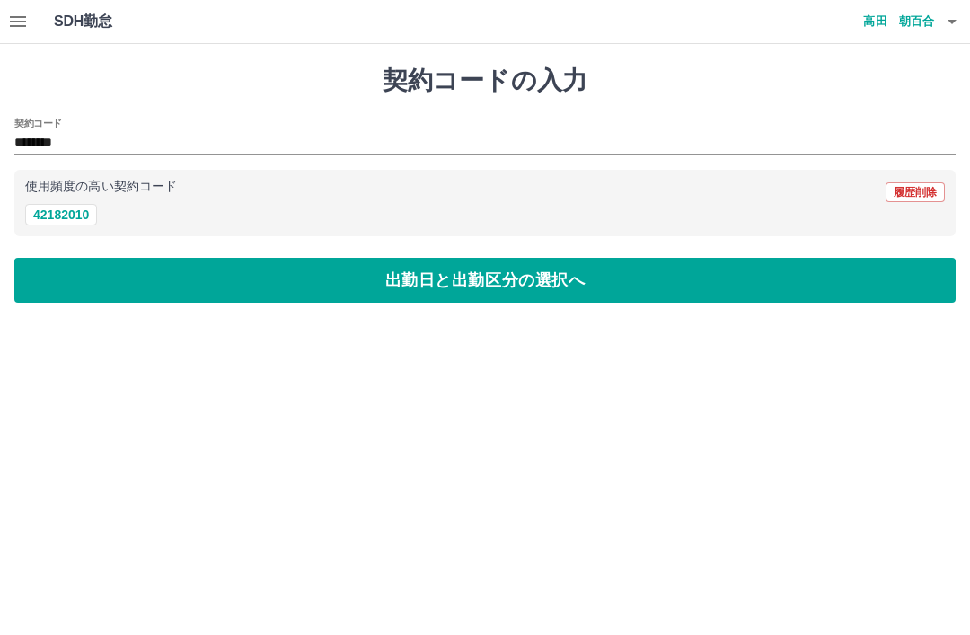
click at [492, 285] on button "出勤日と出勤区分の選択へ" at bounding box center [484, 280] width 941 height 45
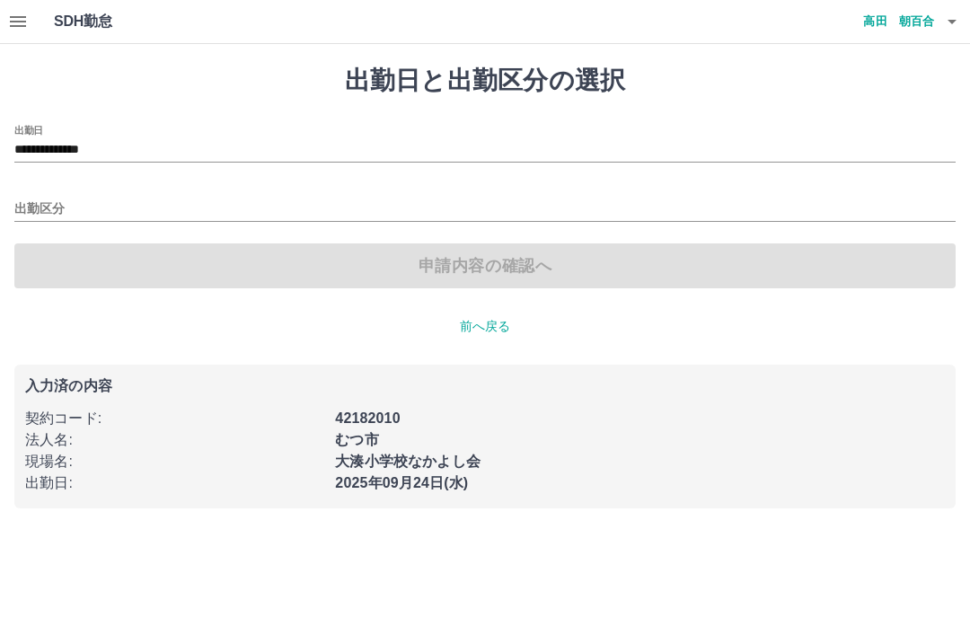
click at [52, 207] on input "出勤区分" at bounding box center [484, 209] width 941 height 22
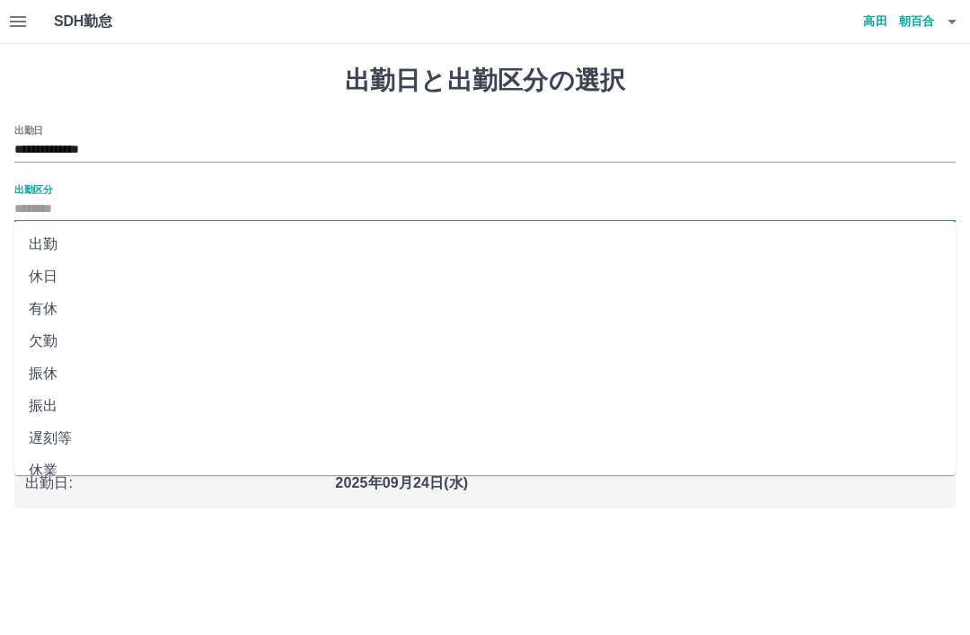
click at [66, 198] on input "出勤区分" at bounding box center [484, 209] width 941 height 22
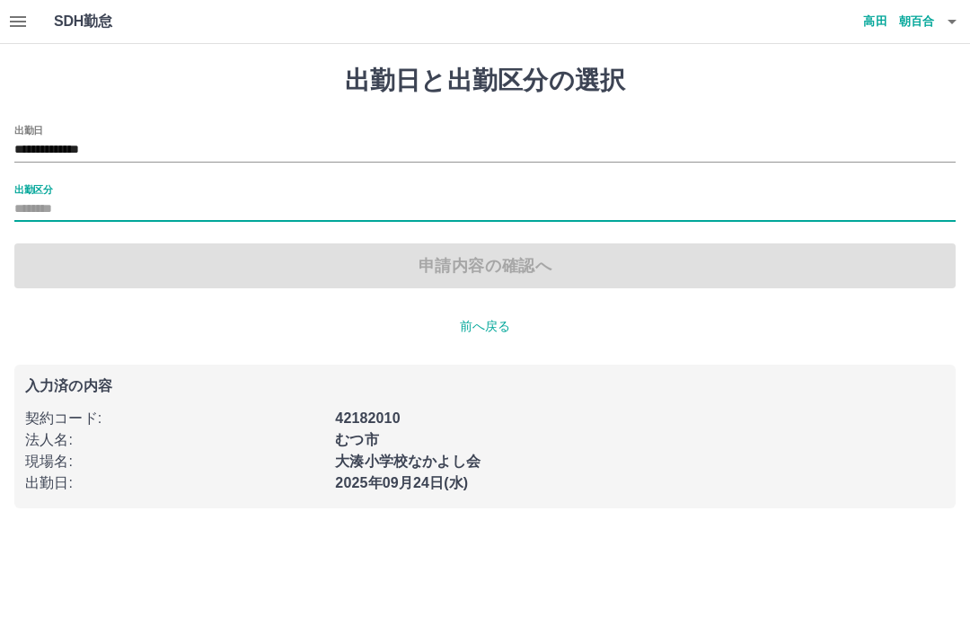
click at [490, 272] on div "申請内容の確認へ" at bounding box center [484, 265] width 941 height 45
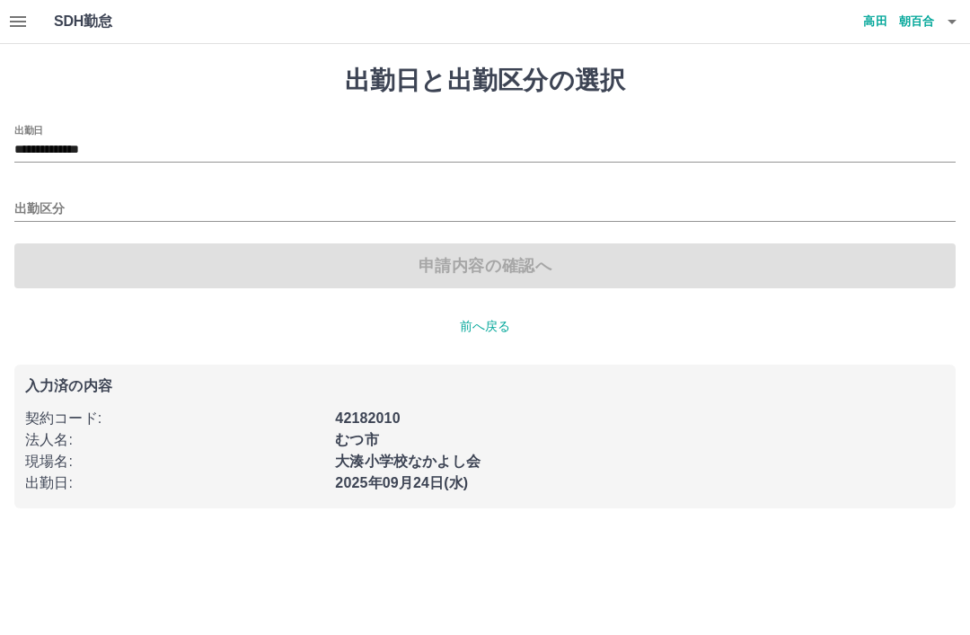
click at [486, 268] on div "申請内容の確認へ" at bounding box center [484, 265] width 941 height 45
click at [180, 189] on div "出勤区分" at bounding box center [484, 203] width 941 height 38
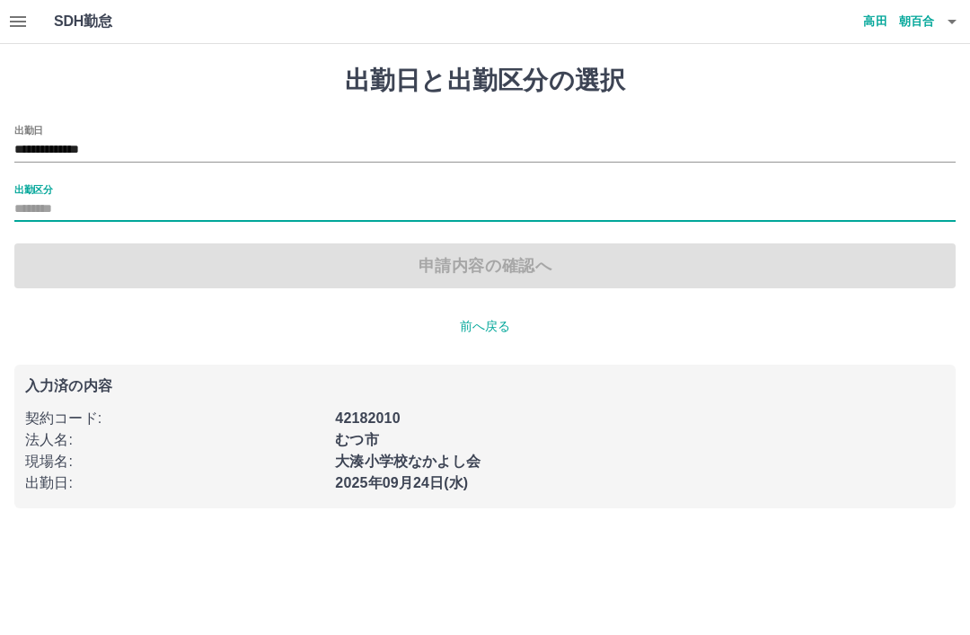
click at [64, 201] on input "出勤区分" at bounding box center [484, 209] width 941 height 22
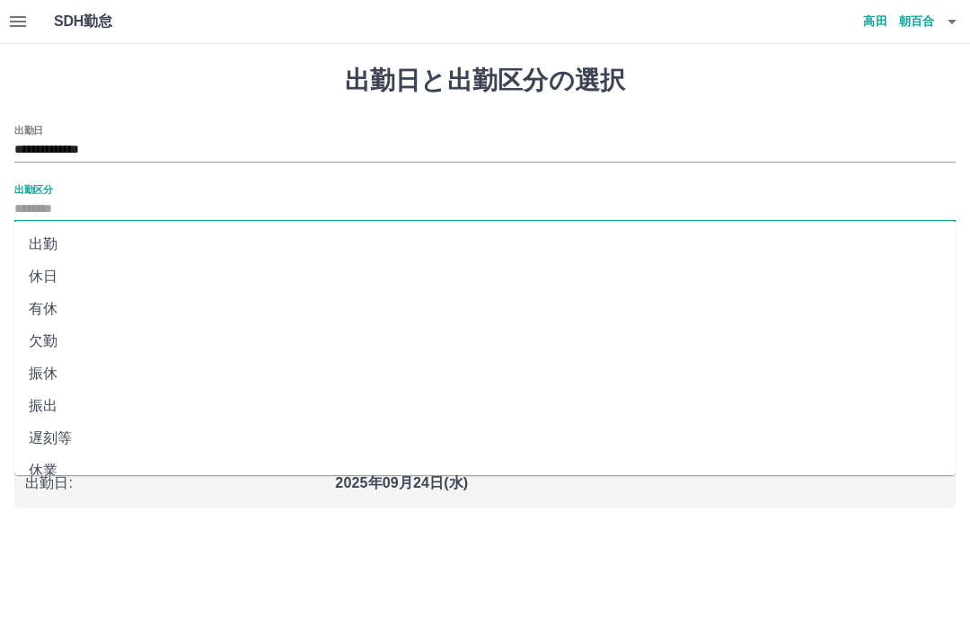
click at [92, 242] on li "出勤" at bounding box center [484, 244] width 941 height 32
type input "**"
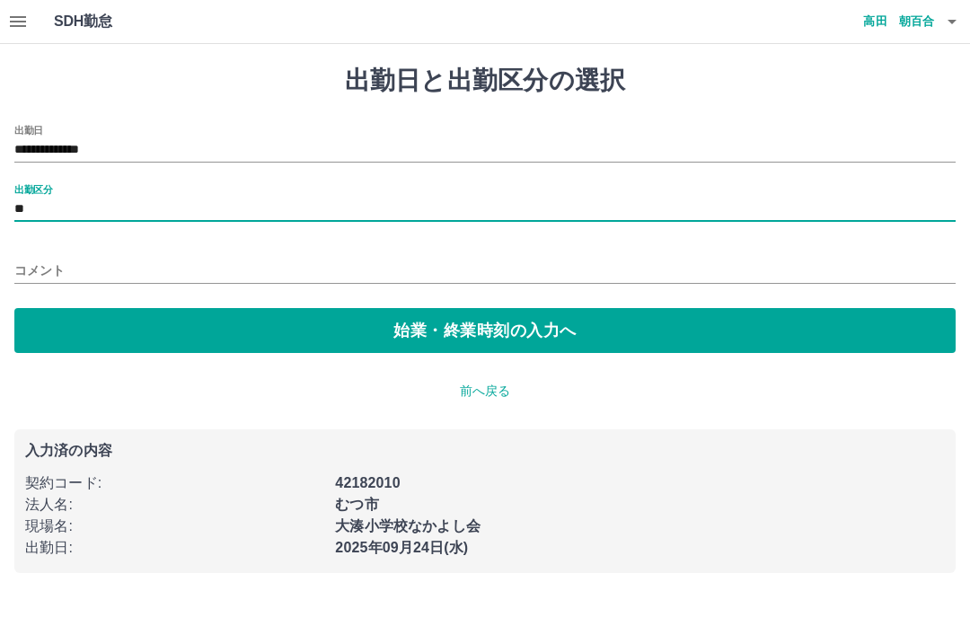
click at [485, 342] on button "始業・終業時刻の入力へ" at bounding box center [484, 330] width 941 height 45
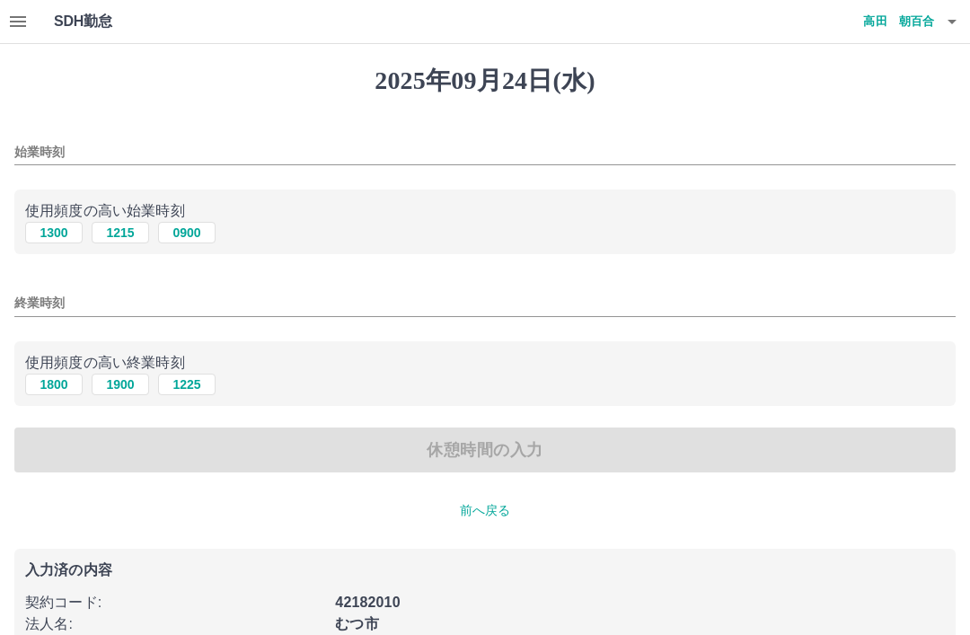
click at [54, 386] on button "1800" at bounding box center [53, 385] width 57 height 22
type input "****"
click at [488, 454] on div "休憩時間の入力" at bounding box center [484, 449] width 941 height 45
click at [486, 453] on div "休憩時間の入力" at bounding box center [484, 449] width 941 height 45
click at [516, 453] on div "休憩時間の入力" at bounding box center [484, 449] width 941 height 45
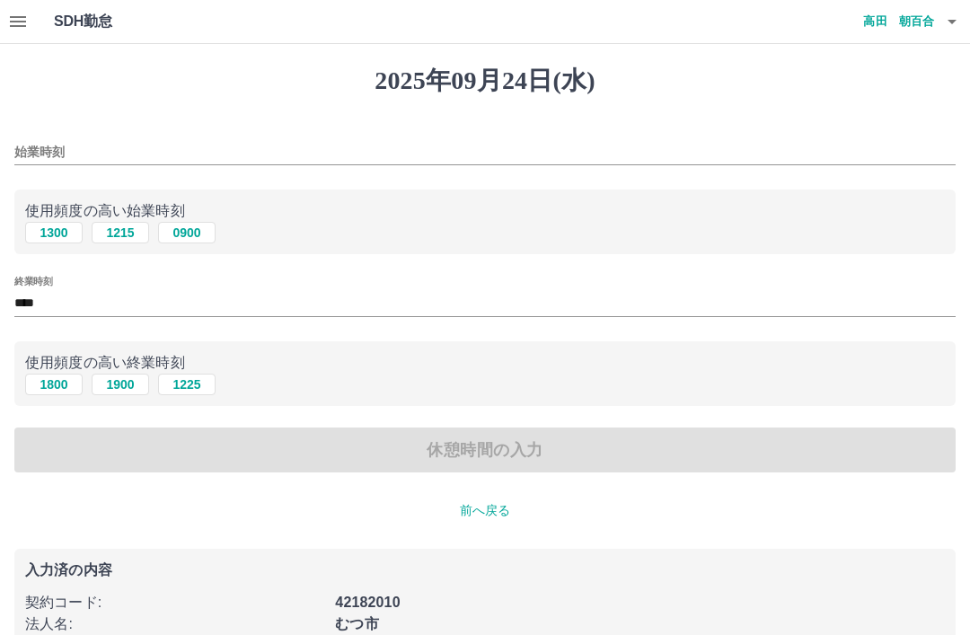
click at [480, 447] on div "休憩時間の入力" at bounding box center [484, 449] width 941 height 45
click at [59, 224] on button "1300" at bounding box center [53, 233] width 57 height 22
type input "****"
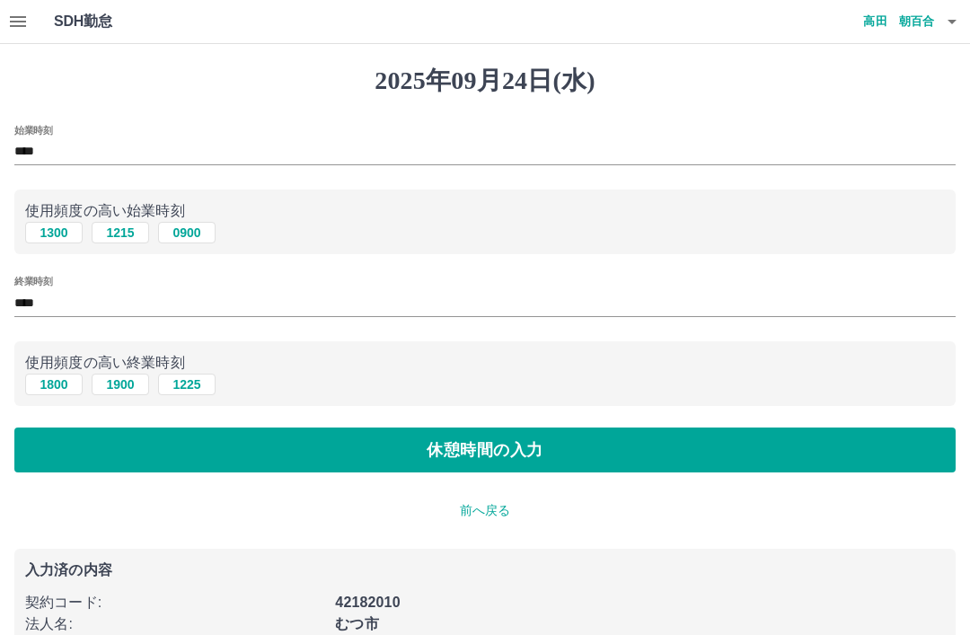
click at [479, 454] on button "休憩時間の入力" at bounding box center [484, 449] width 941 height 45
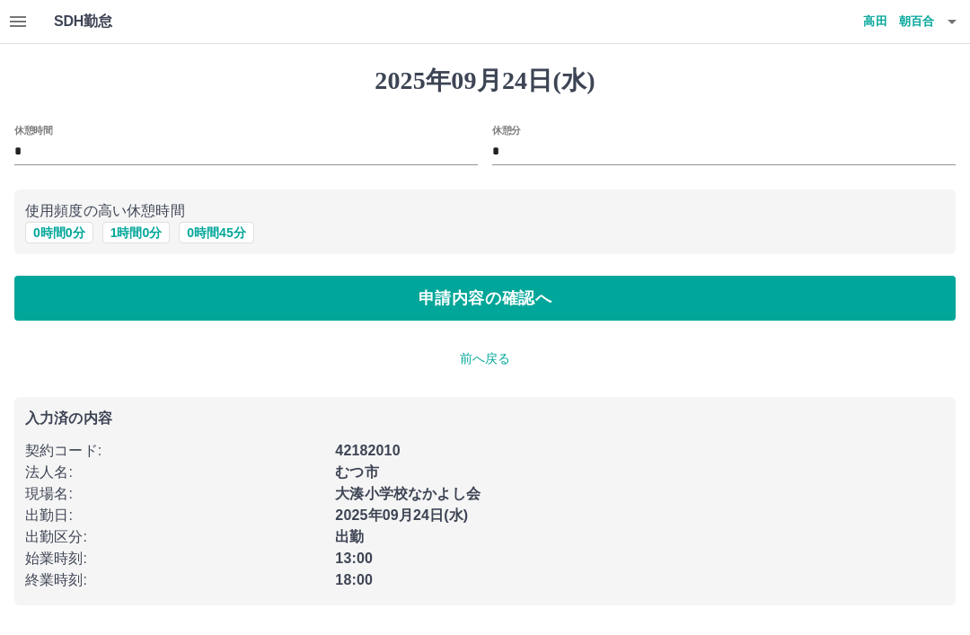
click at [55, 230] on button "0 時間 0 分" at bounding box center [59, 233] width 68 height 22
click at [506, 293] on button "申請内容の確認へ" at bounding box center [484, 298] width 941 height 45
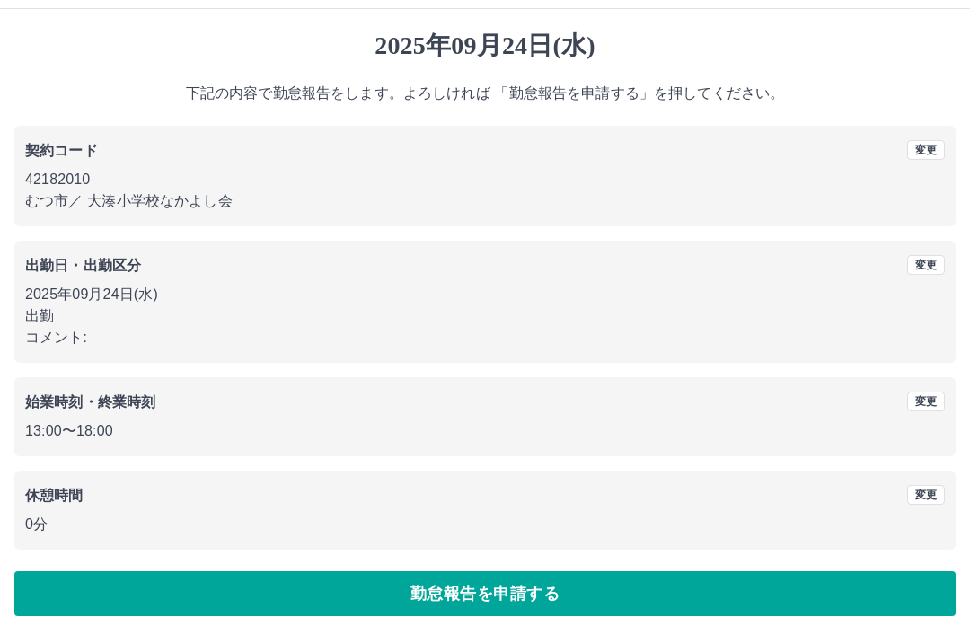
scroll to position [37, 0]
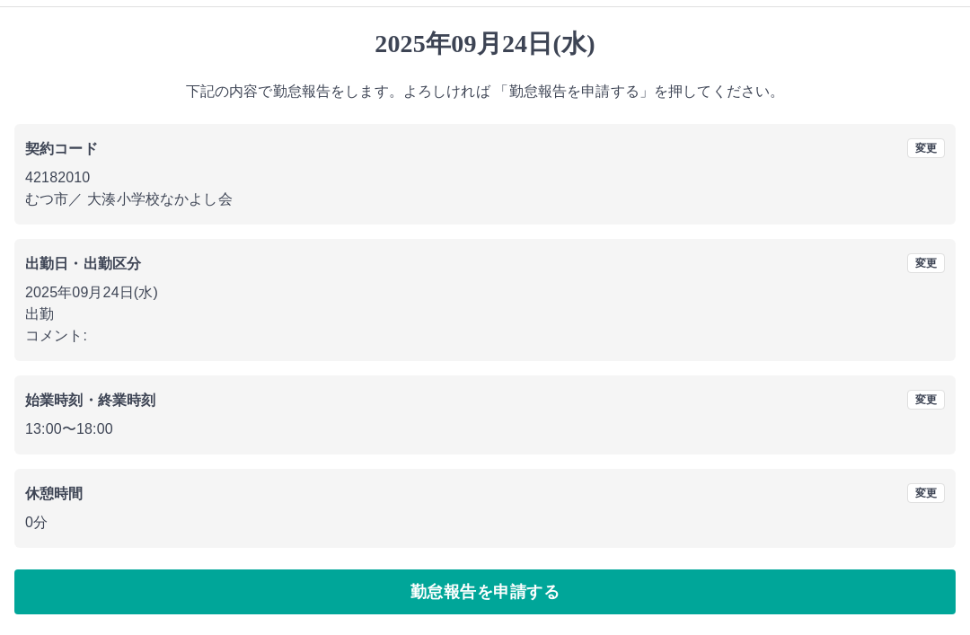
click at [503, 593] on button "勤怠報告を申請する" at bounding box center [484, 591] width 941 height 45
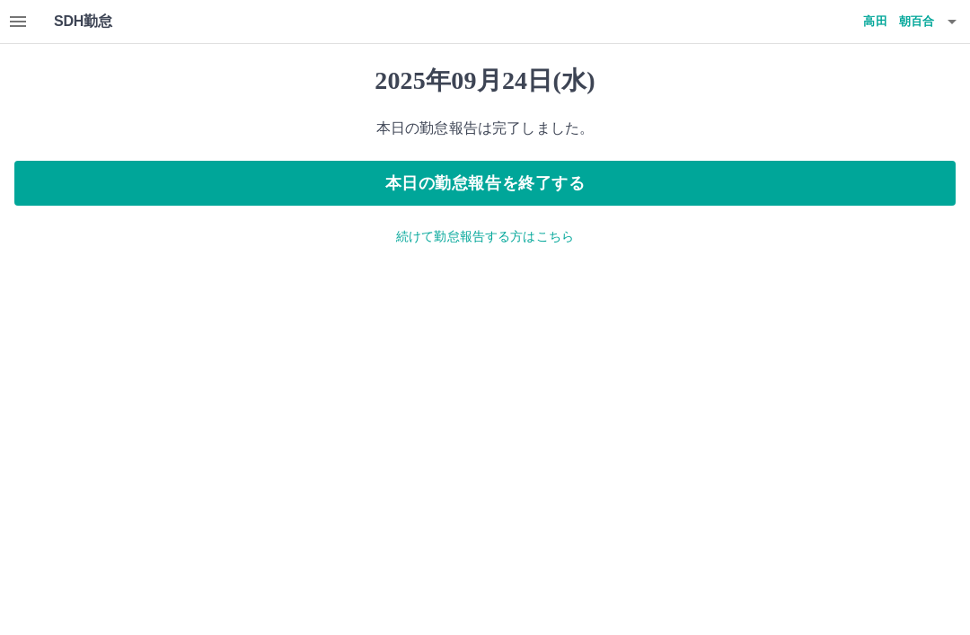
click at [538, 195] on button "本日の勤怠報告を終了する" at bounding box center [484, 183] width 941 height 45
